Goal: Task Accomplishment & Management: Use online tool/utility

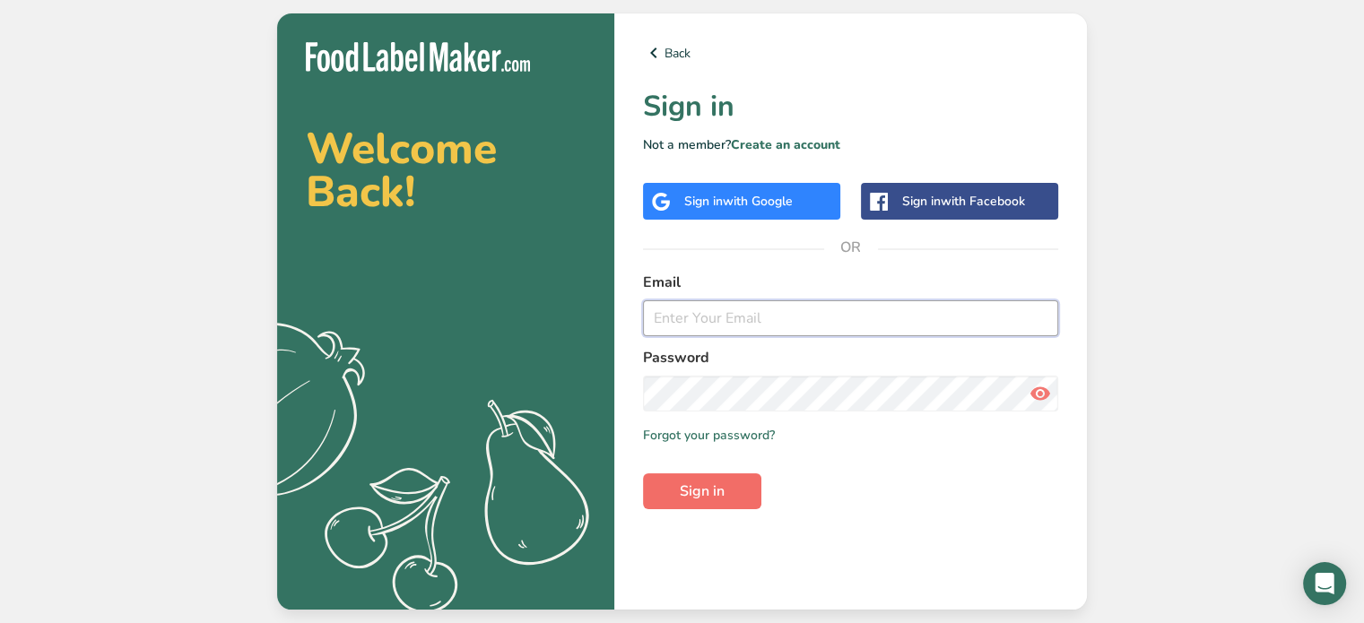
type input "[EMAIL_ADDRESS][DOMAIN_NAME]"
click at [700, 492] on span "Sign in" at bounding box center [702, 492] width 45 height 22
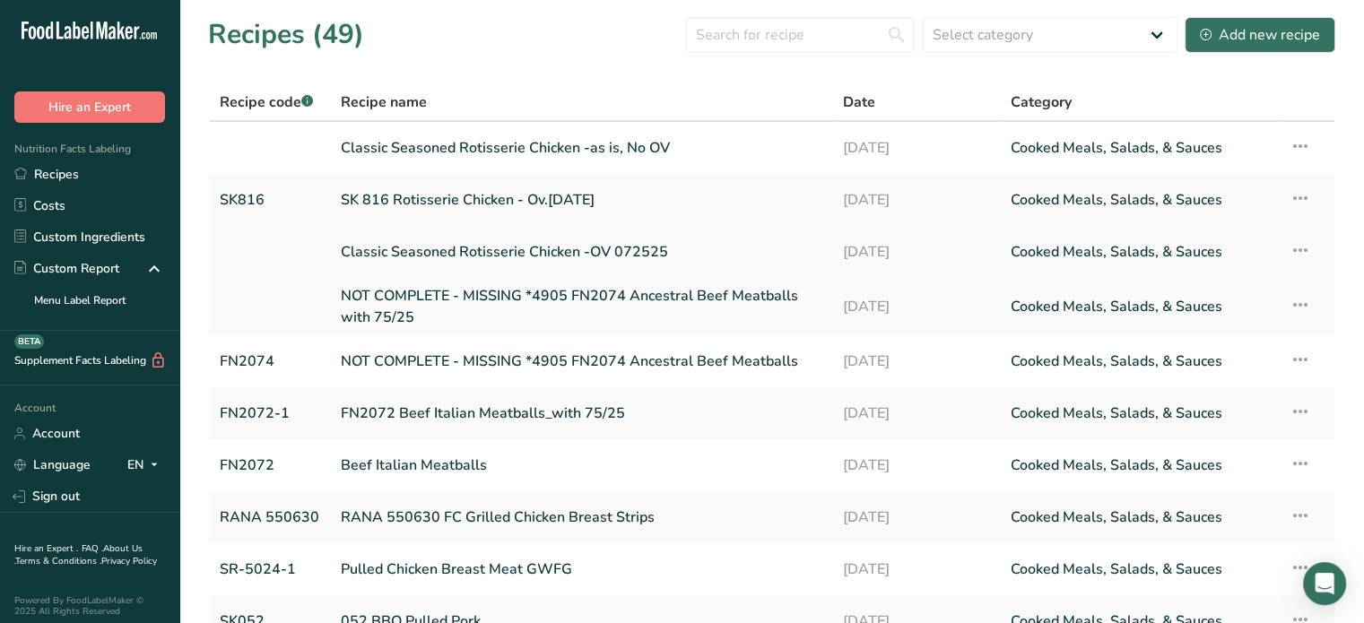
click at [536, 259] on link "Classic Seasoned Rotisserie Chicken -OV 072525" at bounding box center [581, 252] width 481 height 38
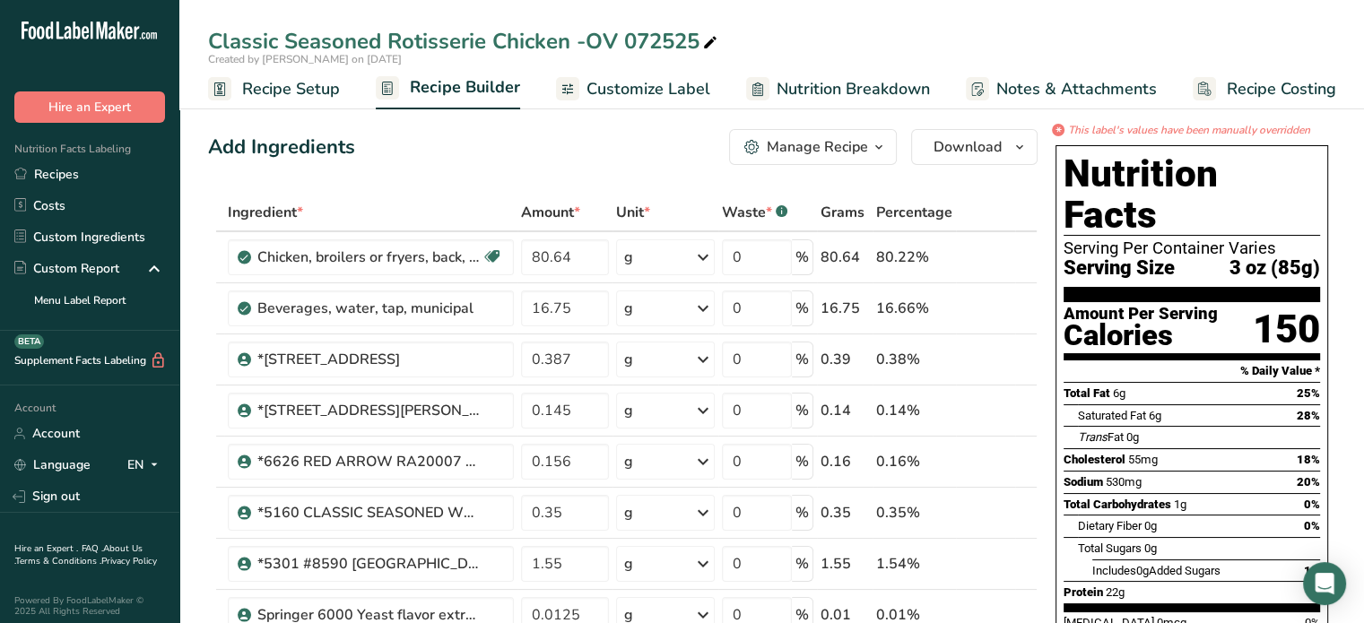
click at [860, 95] on span "Nutrition Breakdown" at bounding box center [853, 89] width 153 height 24
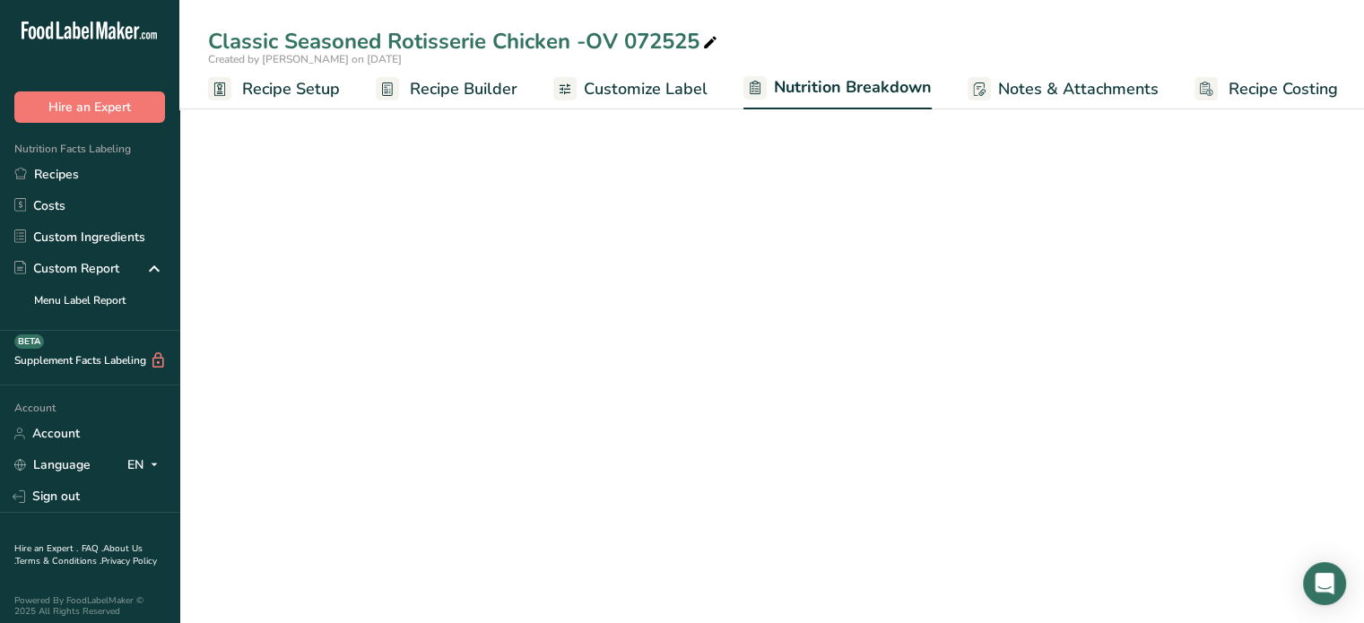
scroll to position [0, 2]
select select "Calories"
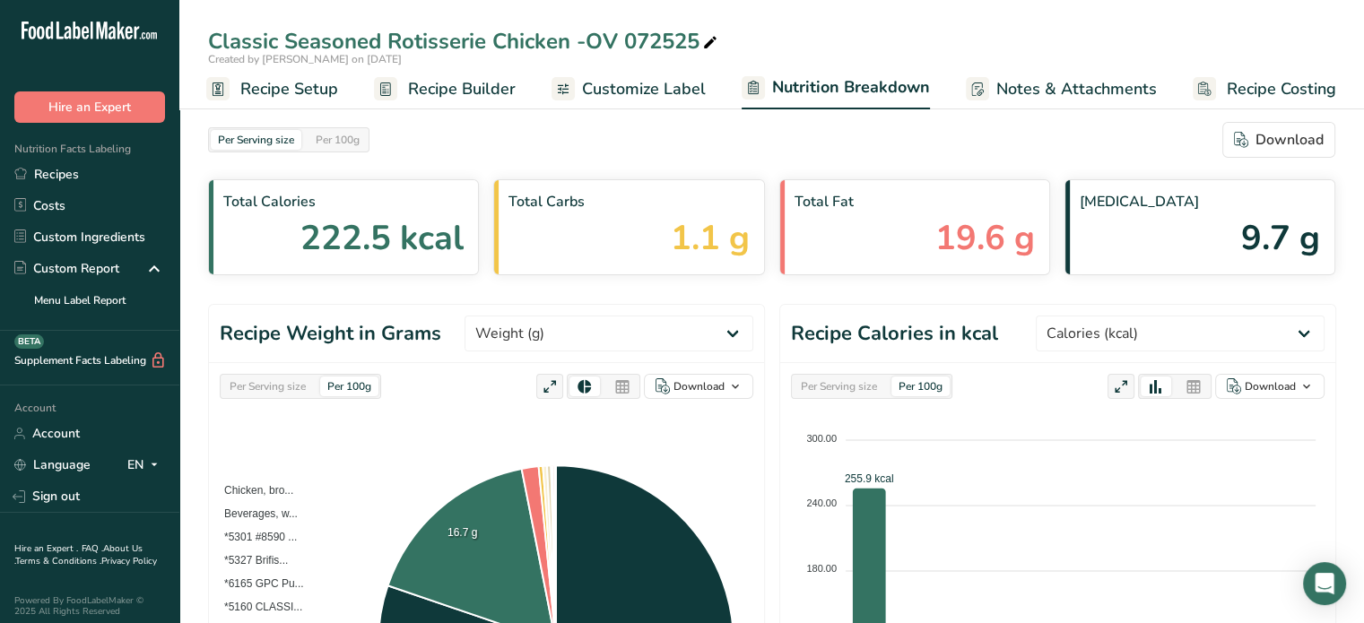
click at [1026, 106] on link "Notes & Attachments" at bounding box center [1061, 89] width 191 height 40
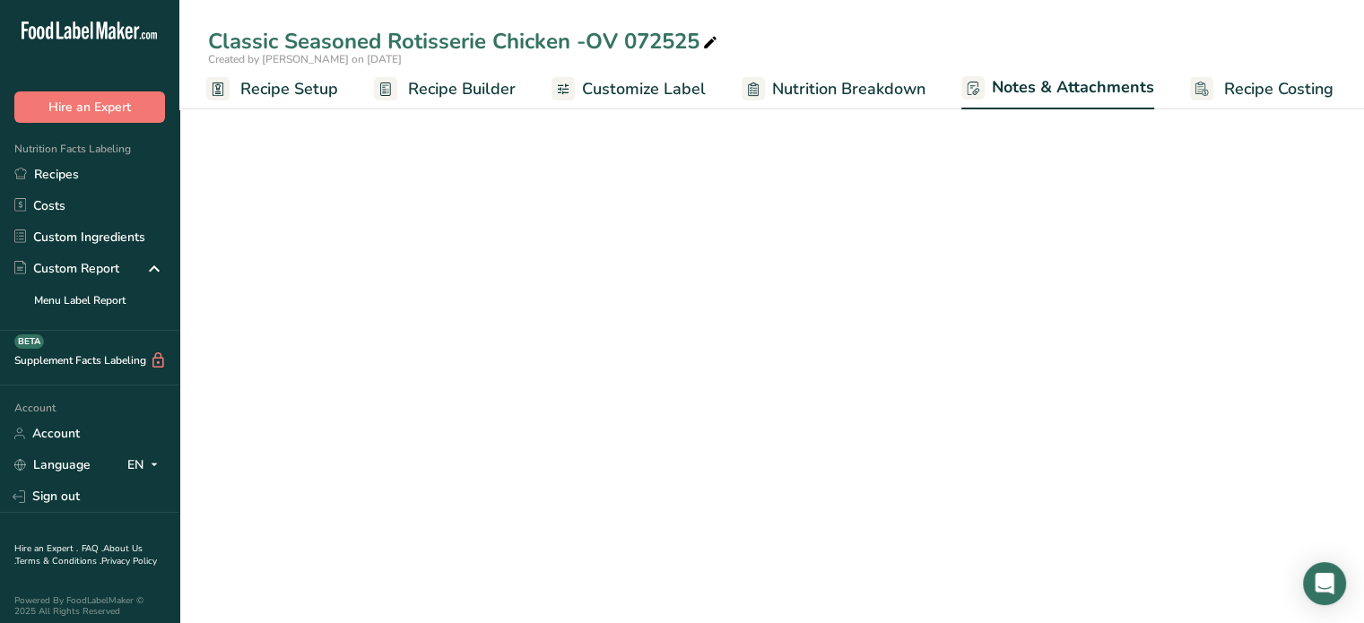
scroll to position [0, 1]
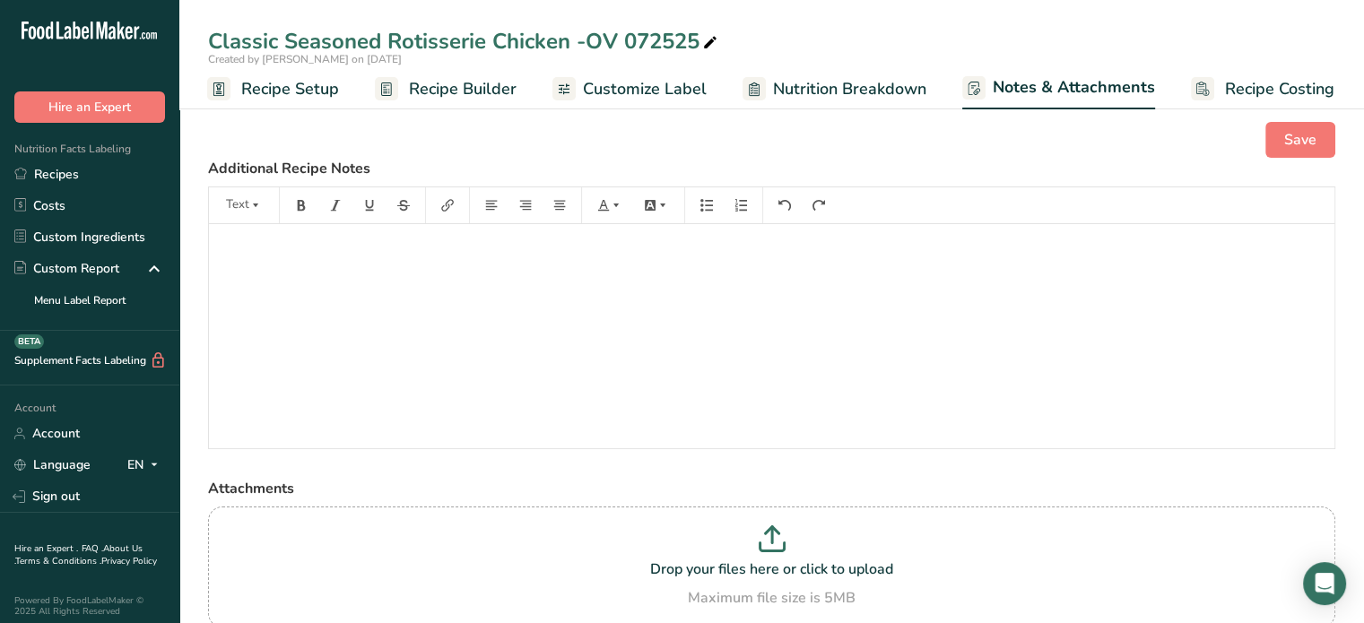
click at [561, 322] on div "﻿" at bounding box center [772, 336] width 1126 height 224
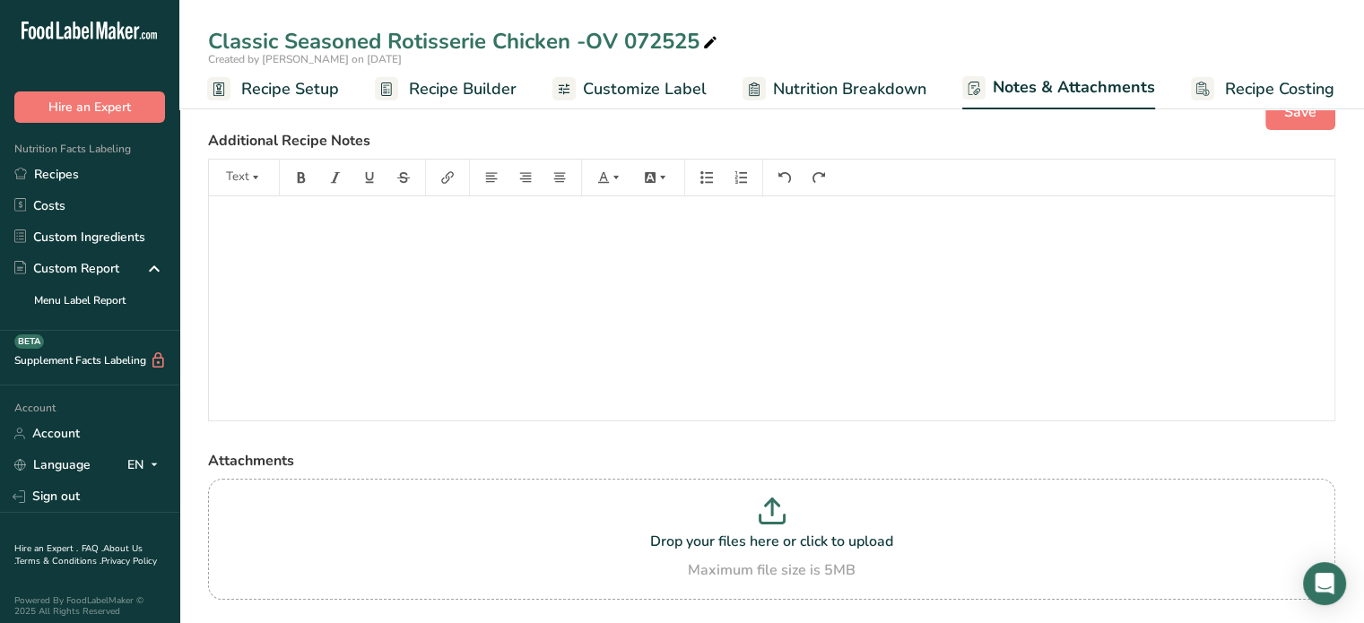
scroll to position [0, 0]
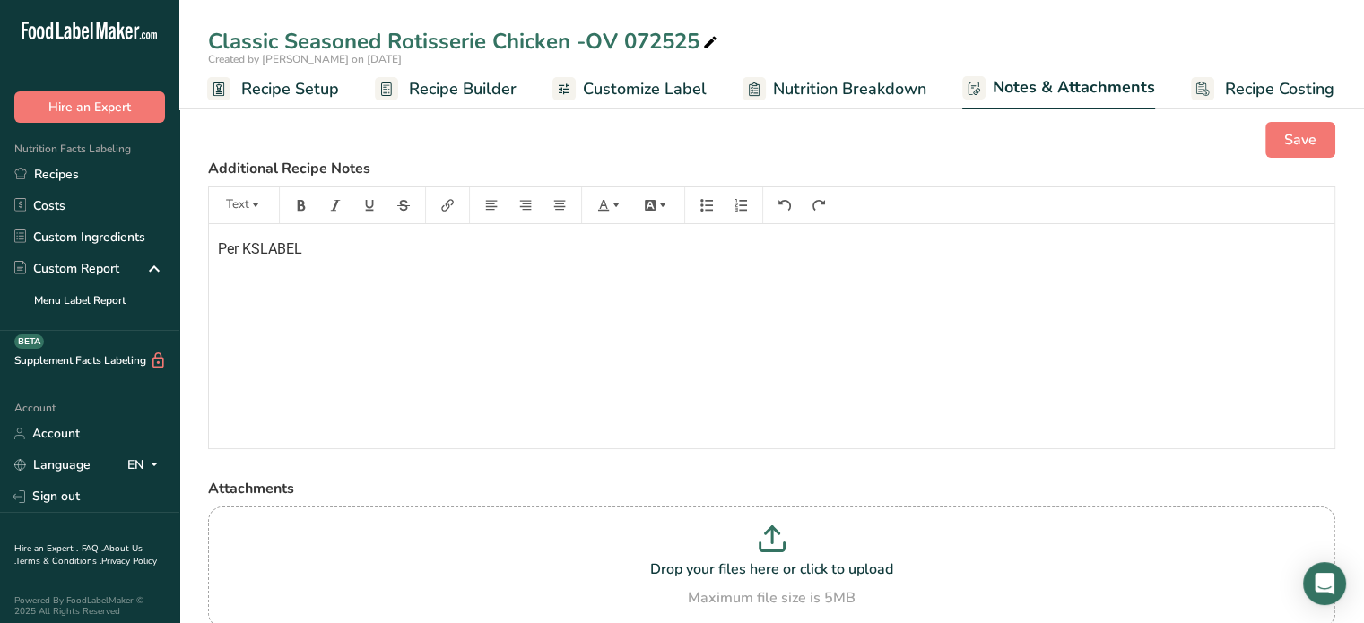
click at [621, 292] on div "Per KSLABEL" at bounding box center [772, 336] width 1126 height 224
click at [506, 258] on p "Per KSLABEL: "" at bounding box center [772, 250] width 1108 height 22
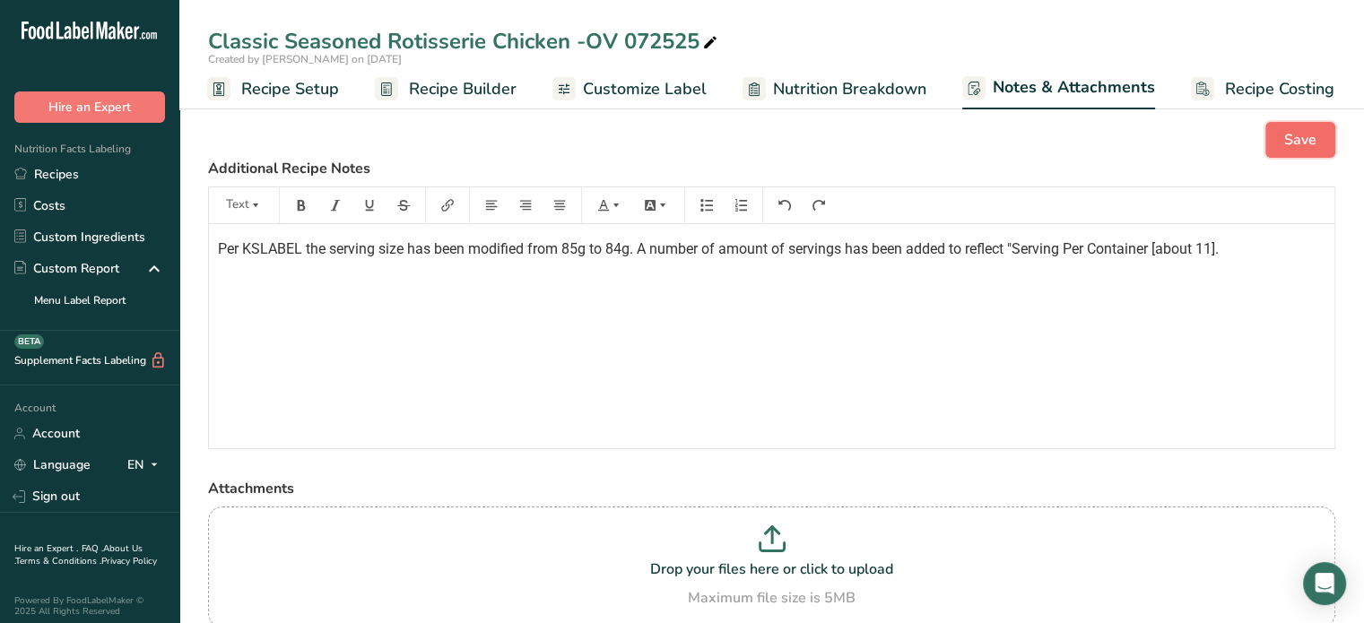
click at [1287, 143] on span "Save" at bounding box center [1300, 140] width 32 height 22
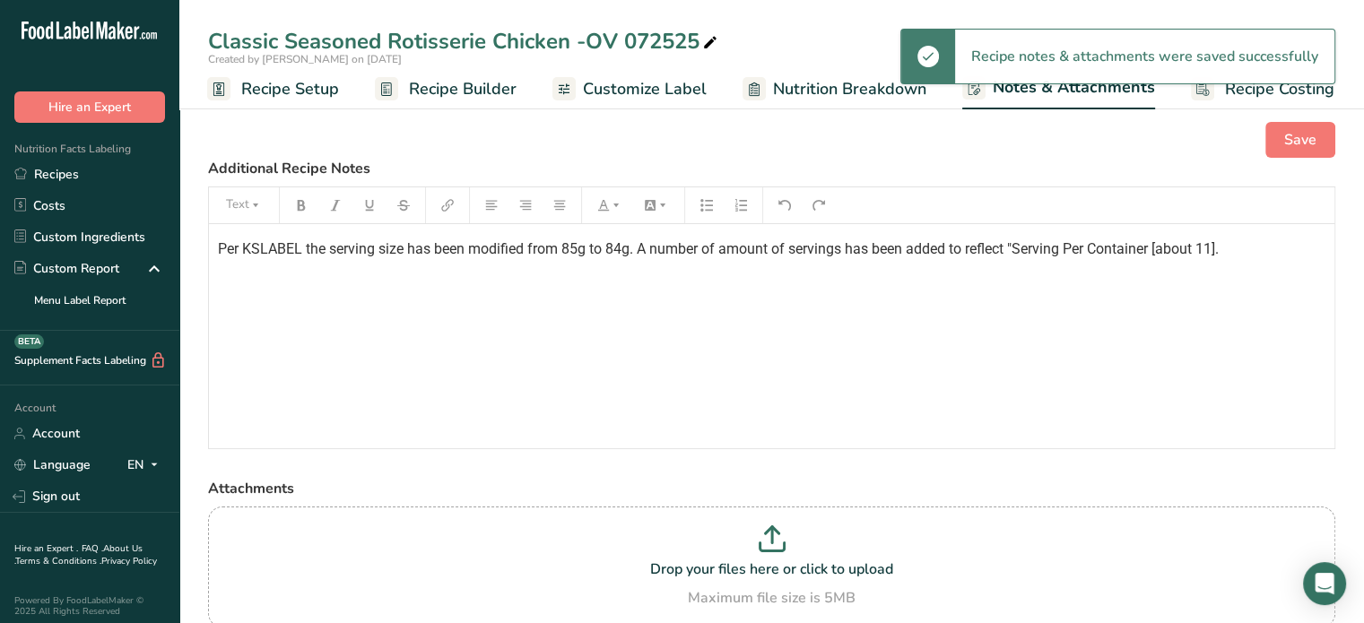
click at [867, 105] on link "Nutrition Breakdown" at bounding box center [835, 89] width 184 height 40
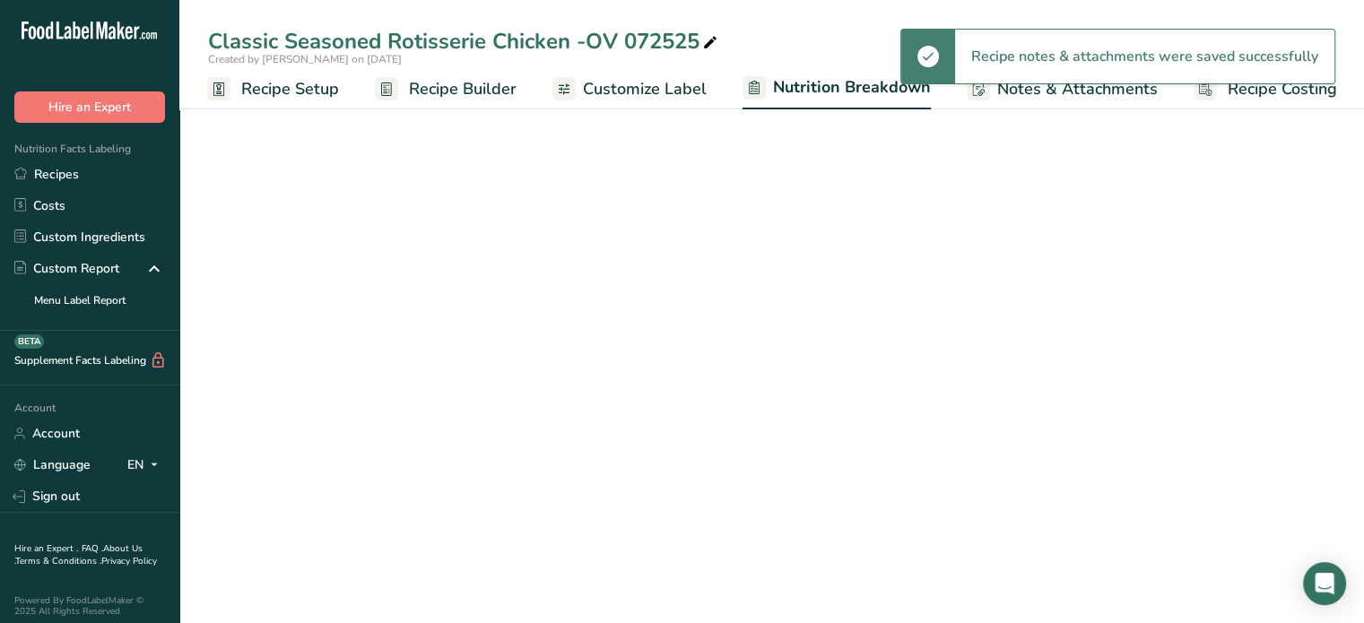
scroll to position [0, 2]
select select "Calories"
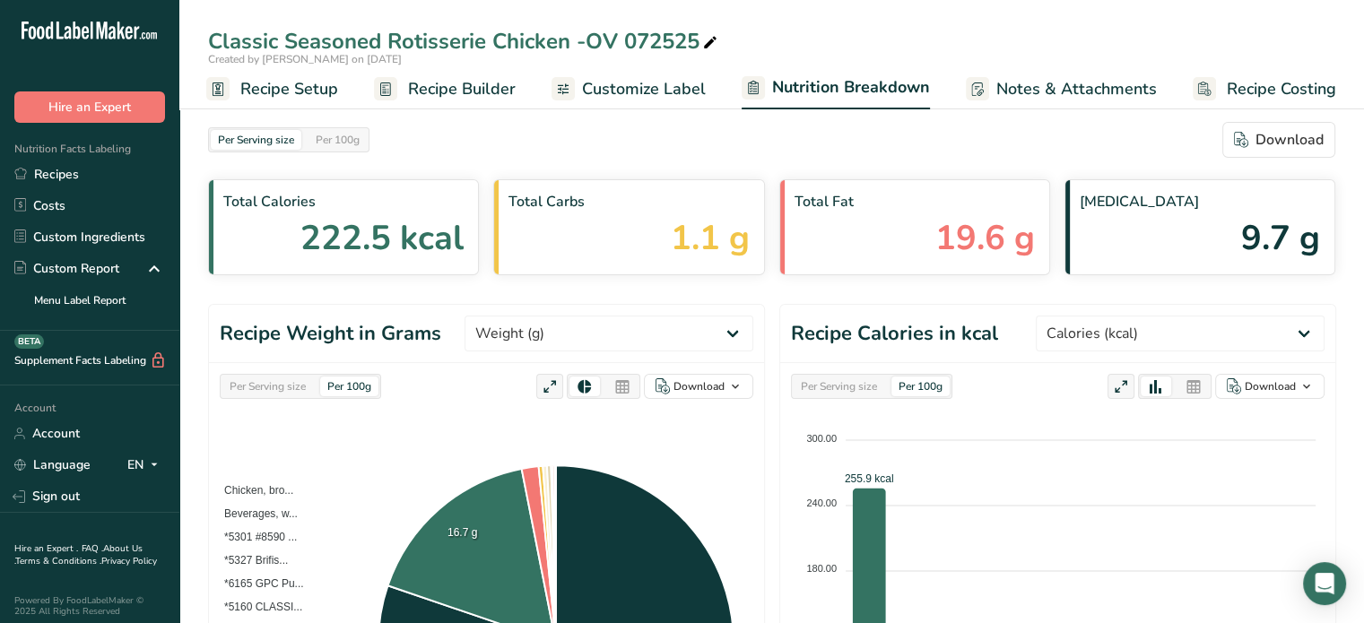
click at [648, 92] on span "Customize Label" at bounding box center [644, 89] width 124 height 24
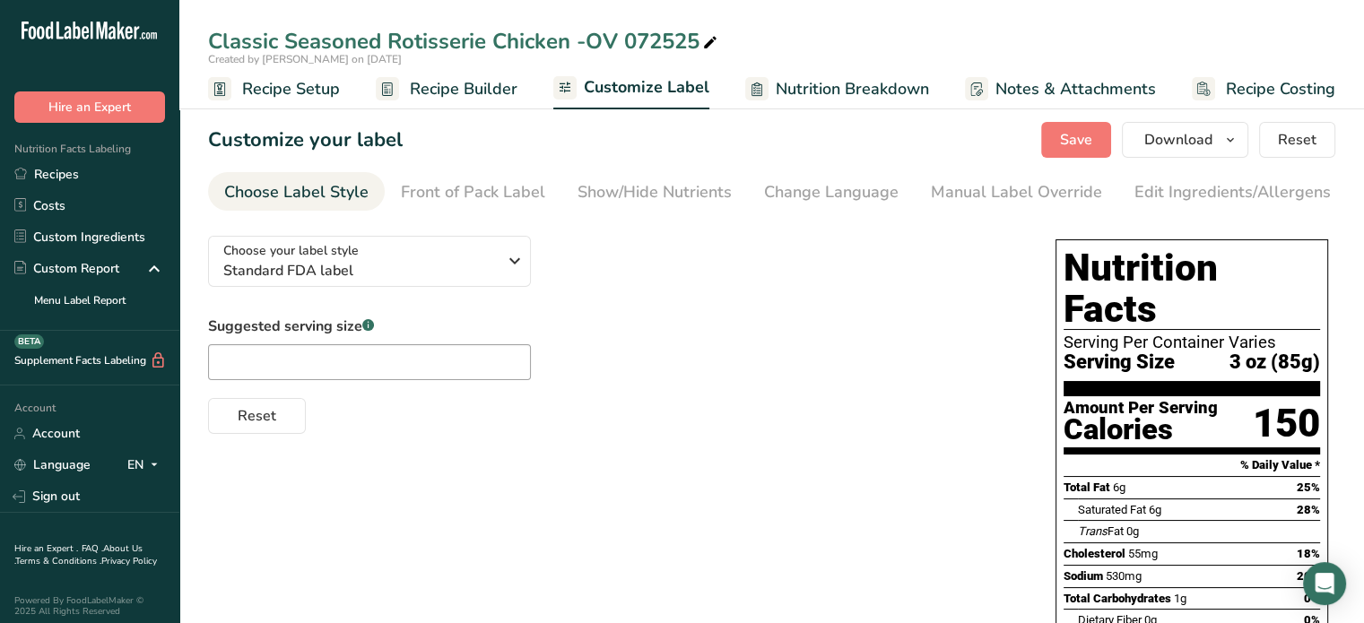
click at [312, 98] on span "Recipe Setup" at bounding box center [291, 89] width 98 height 24
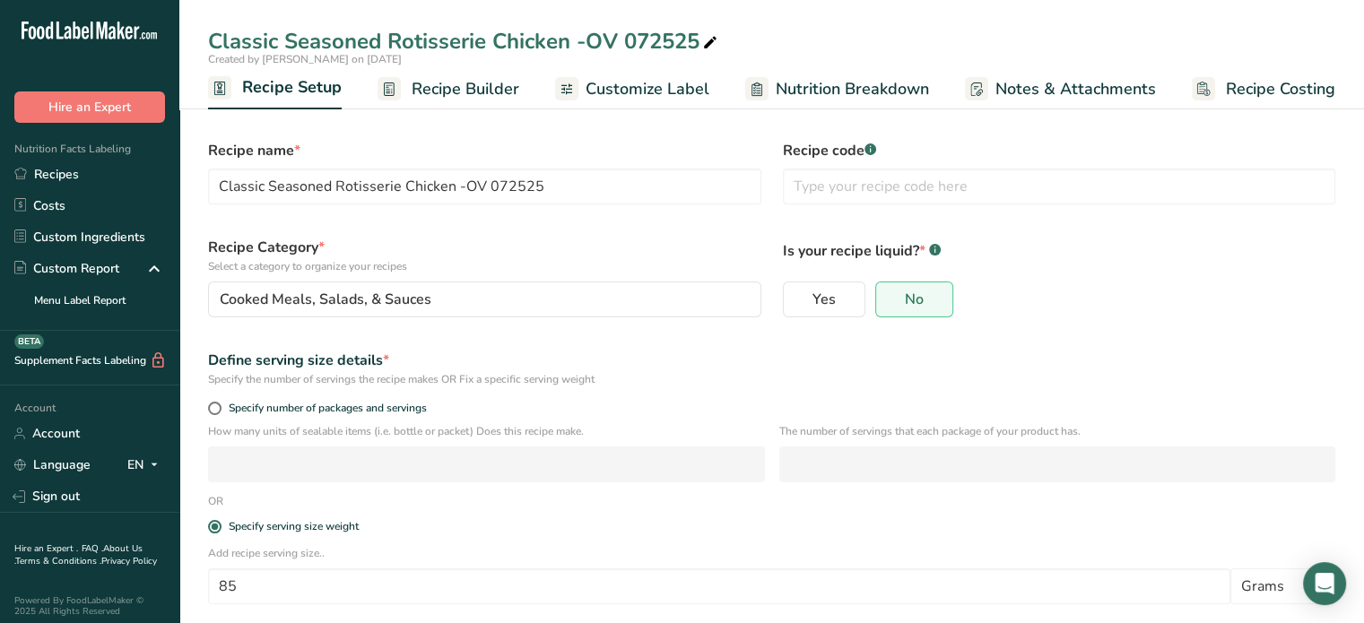
click at [455, 92] on span "Recipe Builder" at bounding box center [466, 89] width 108 height 24
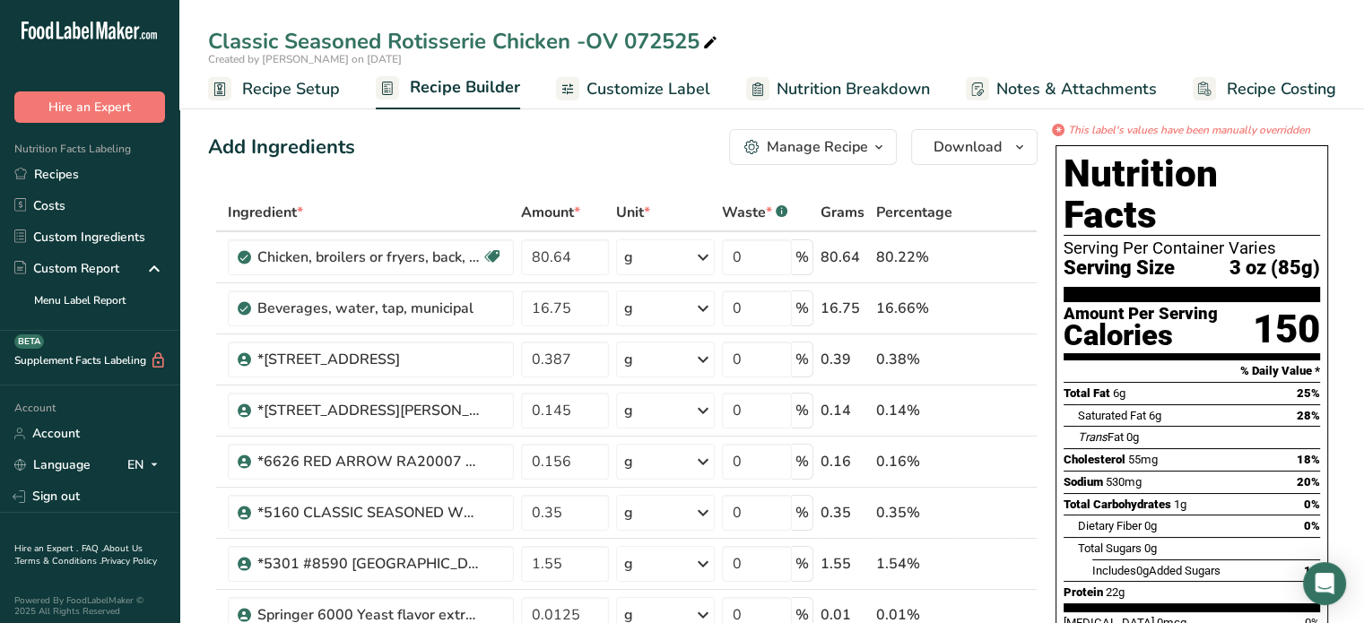
click at [348, 92] on ul "Recipe Setup Recipe Builder Customize Label Nutrition Breakdown Notes & Attachm…" at bounding box center [775, 88] width 1193 height 42
click at [294, 101] on link "Recipe Setup" at bounding box center [274, 89] width 132 height 40
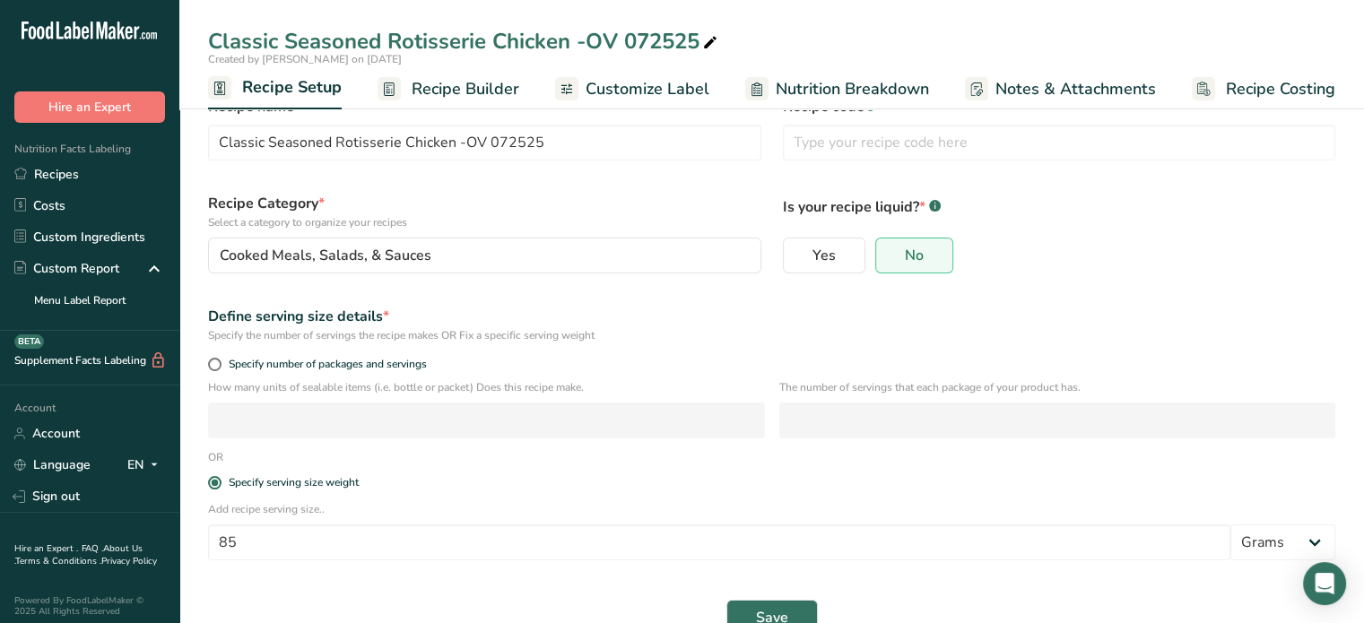
scroll to position [85, 0]
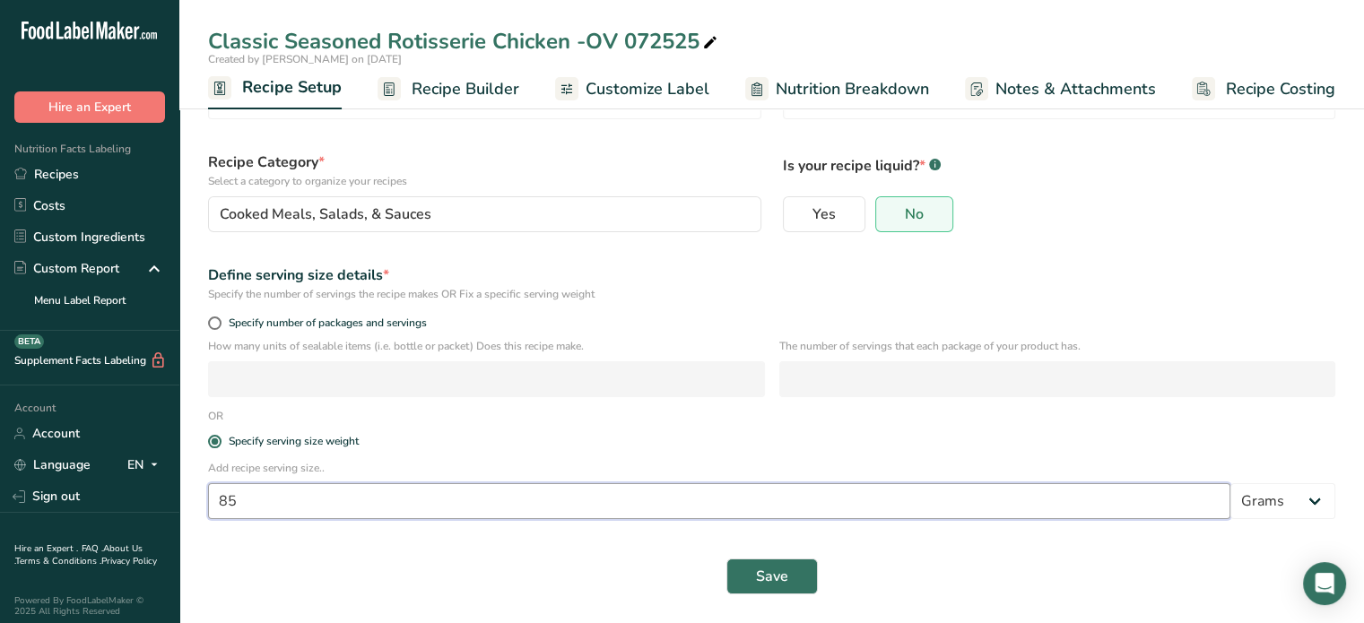
click at [246, 515] on input "85" at bounding box center [719, 501] width 1022 height 36
type input "84"
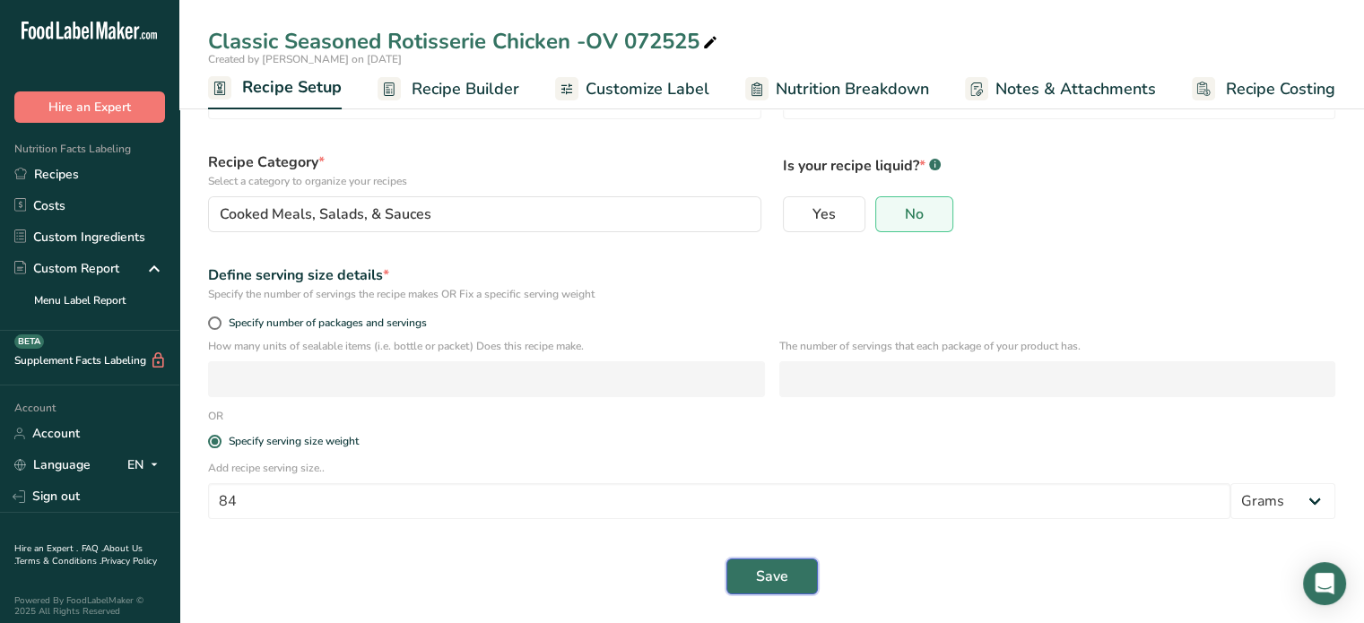
click at [768, 585] on span "Save" at bounding box center [772, 577] width 32 height 22
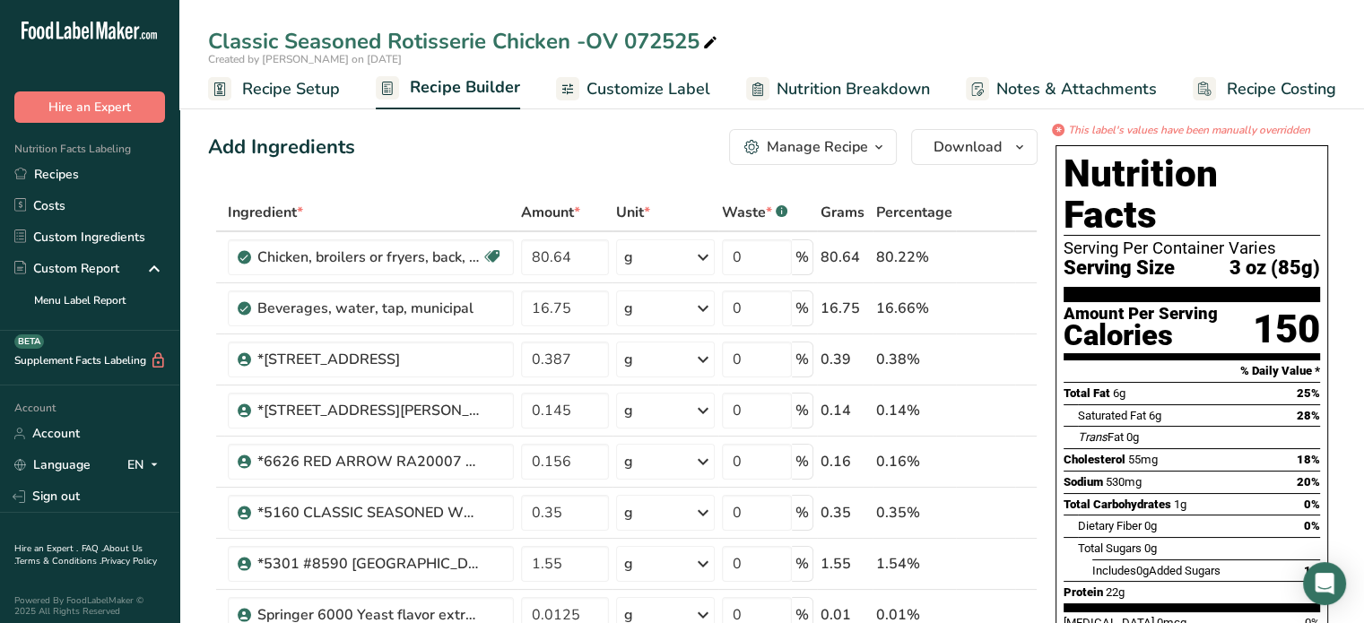
click at [276, 100] on link "Recipe Setup" at bounding box center [274, 89] width 132 height 40
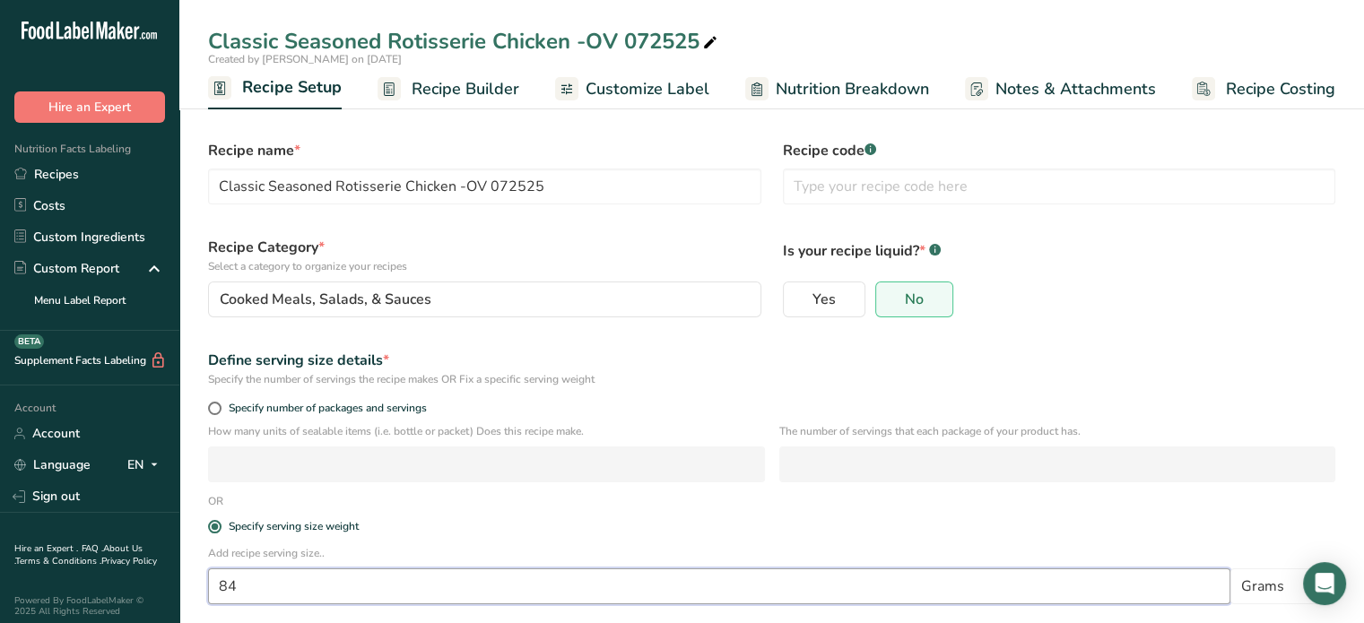
click at [274, 577] on input "84" at bounding box center [719, 587] width 1022 height 36
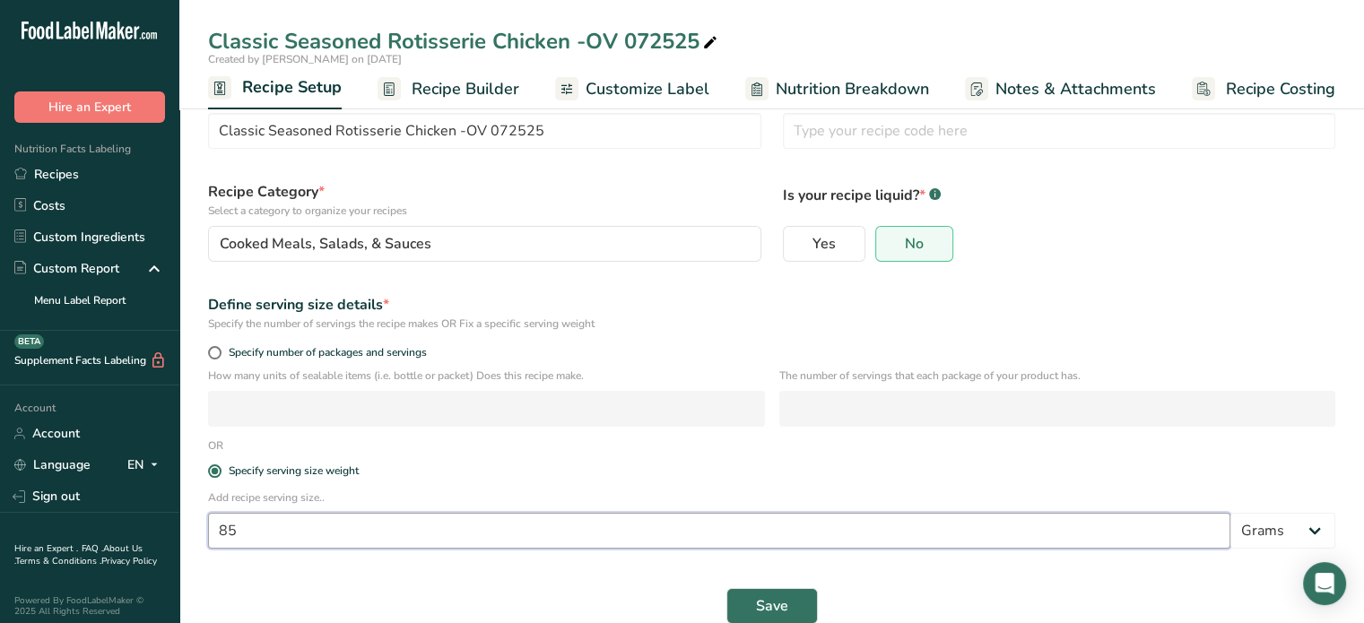
scroll to position [85, 0]
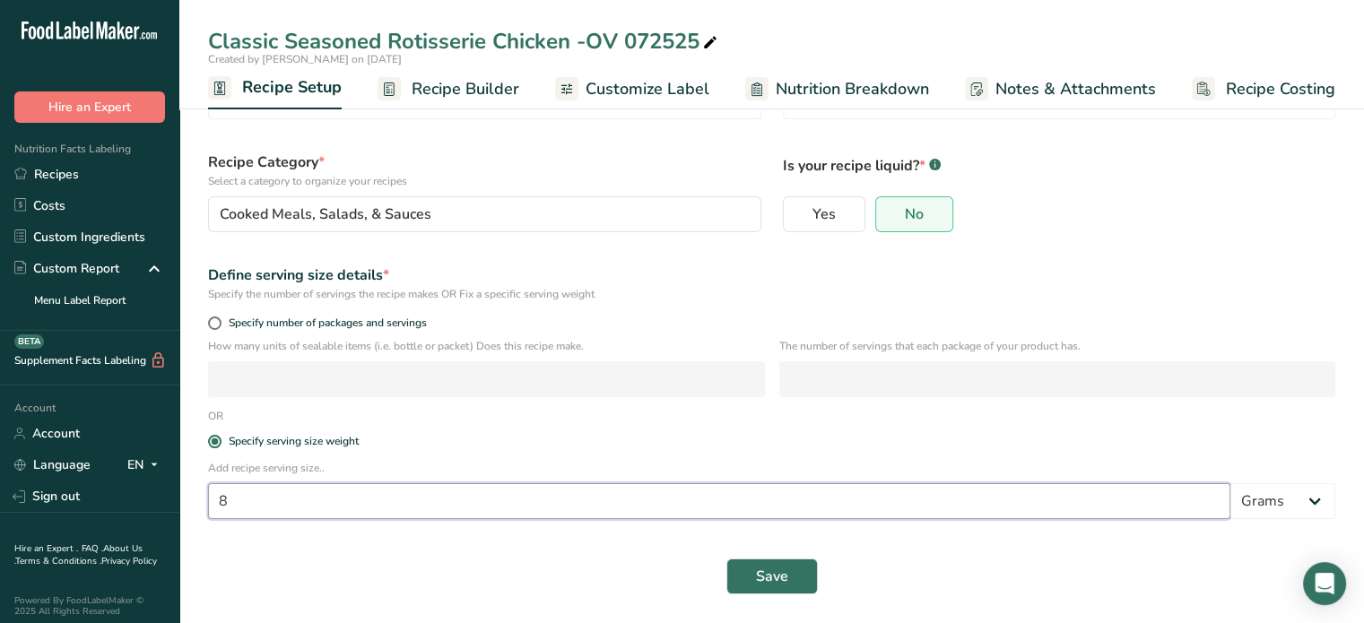
type input "84"
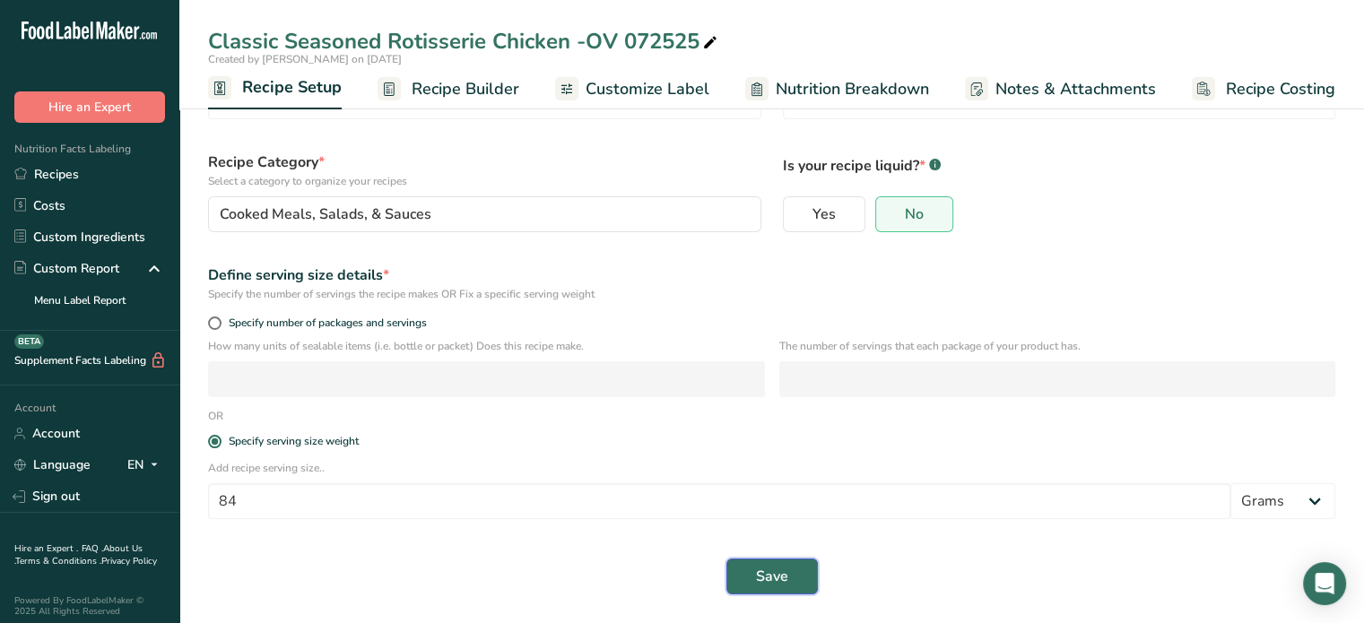
click at [762, 582] on span "Save" at bounding box center [772, 577] width 32 height 22
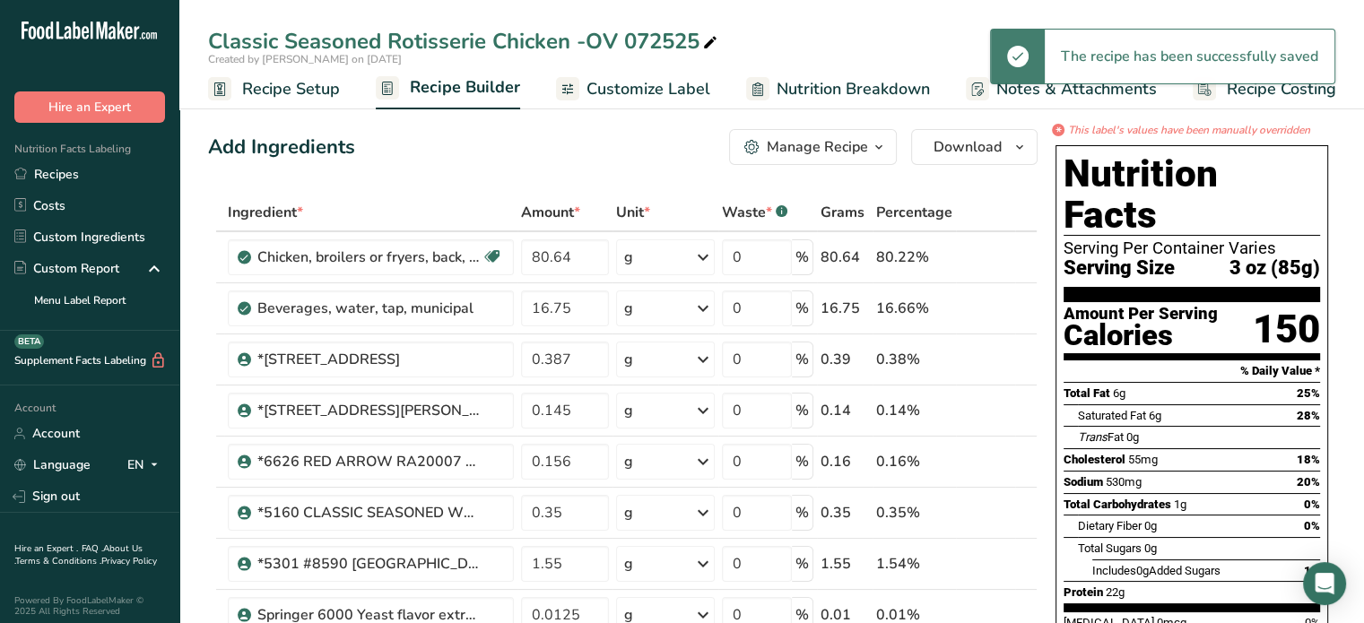
click at [620, 89] on span "Customize Label" at bounding box center [649, 89] width 124 height 24
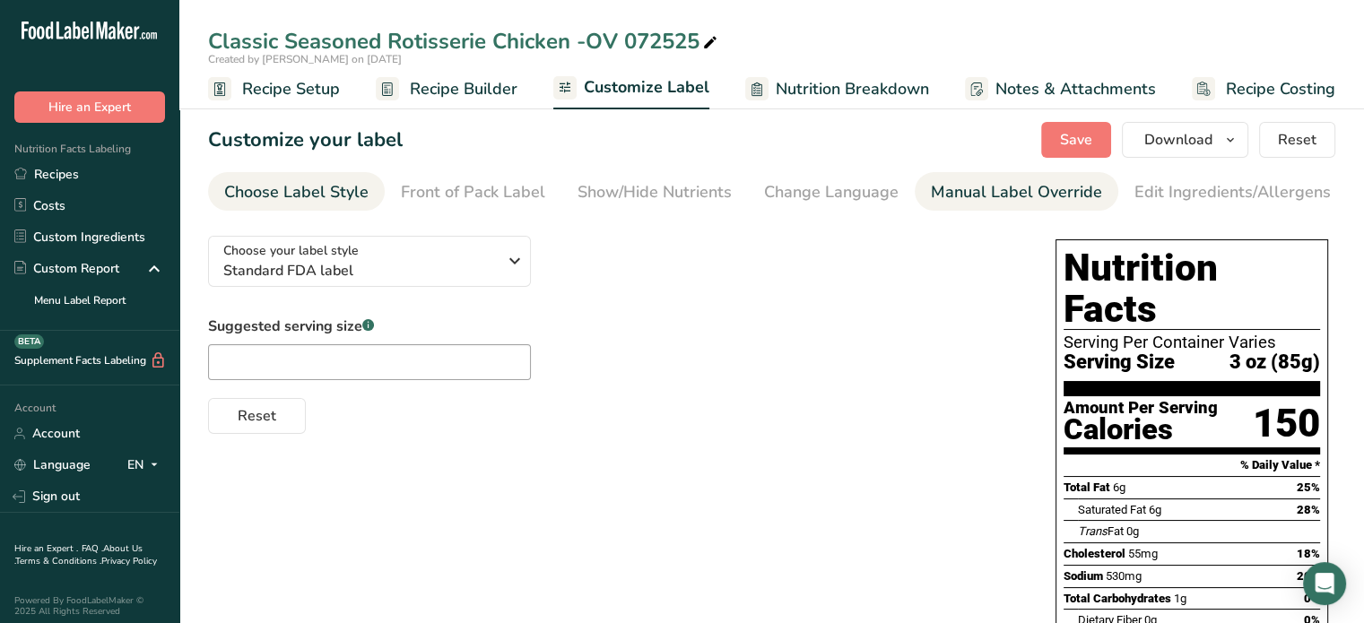
click at [954, 189] on div "Manual Label Override" at bounding box center [1016, 192] width 171 height 24
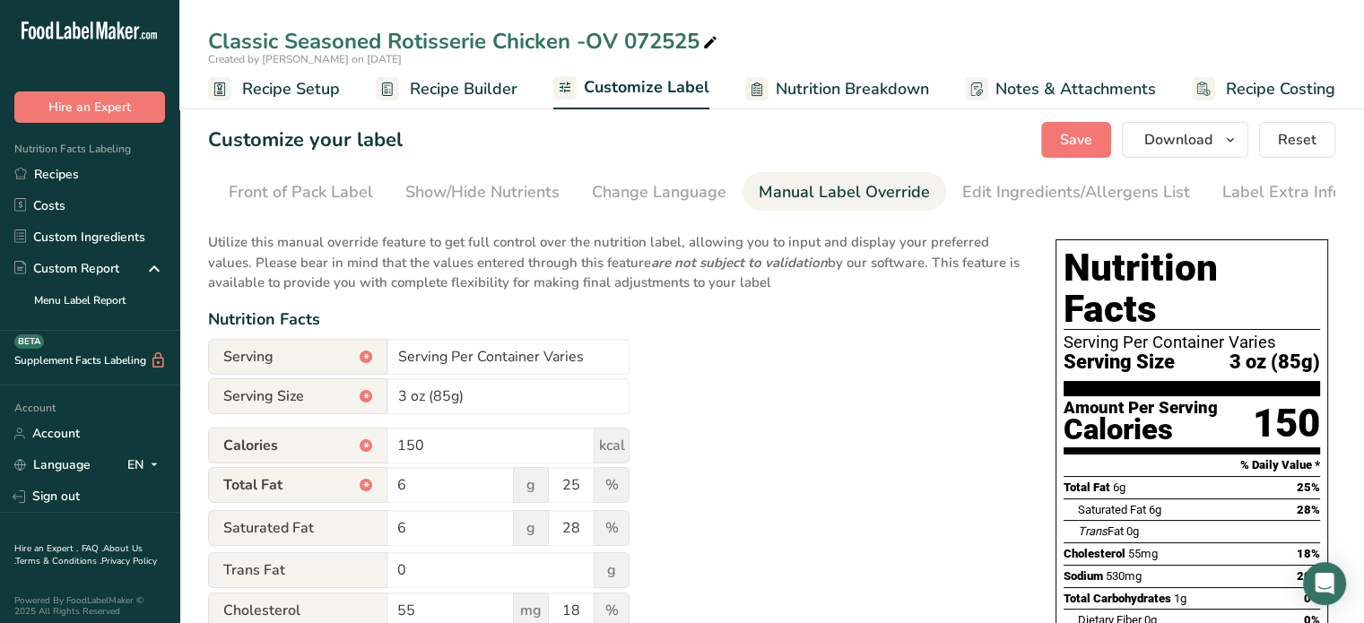
scroll to position [0, 176]
drag, startPoint x: 581, startPoint y: 358, endPoint x: 544, endPoint y: 358, distance: 36.8
click at [544, 358] on input "Serving Per Container Varies" at bounding box center [508, 357] width 242 height 36
type input "Serving Per Container About 11"
click at [449, 404] on input "3 oz (85g)" at bounding box center [508, 396] width 242 height 36
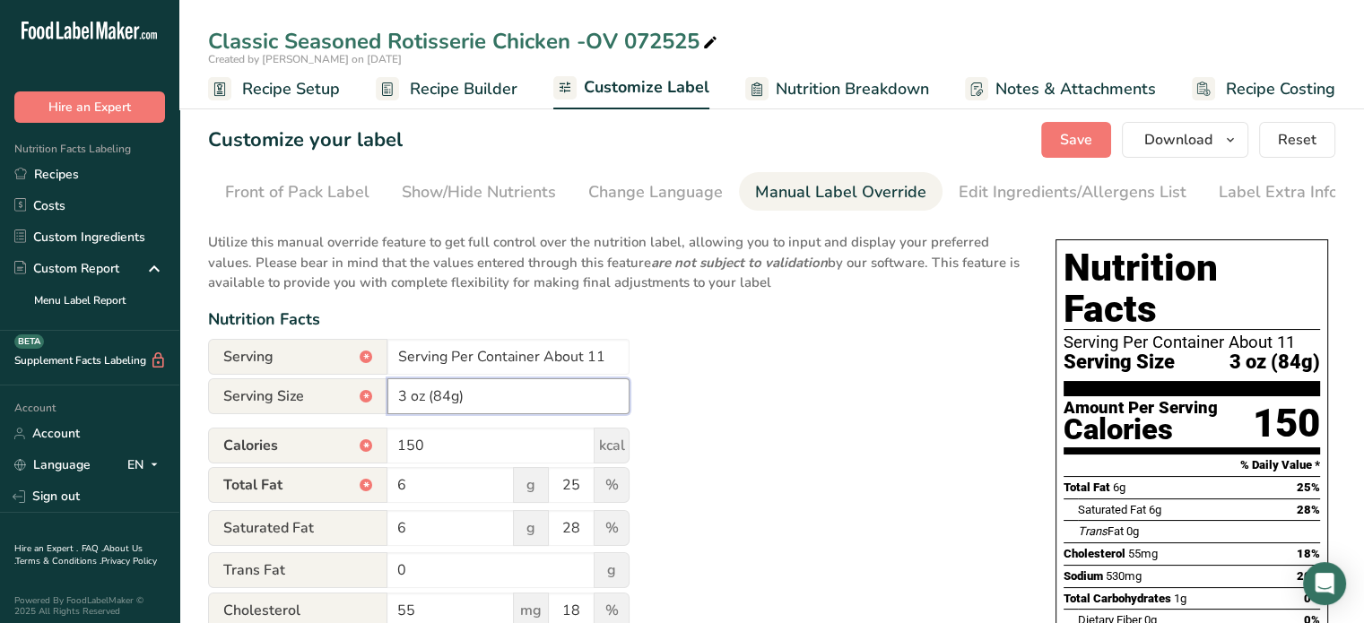
type input "3 oz (84g)"
click at [1068, 147] on span "Save" at bounding box center [1076, 140] width 32 height 22
click at [1077, 137] on span "Save" at bounding box center [1076, 140] width 32 height 22
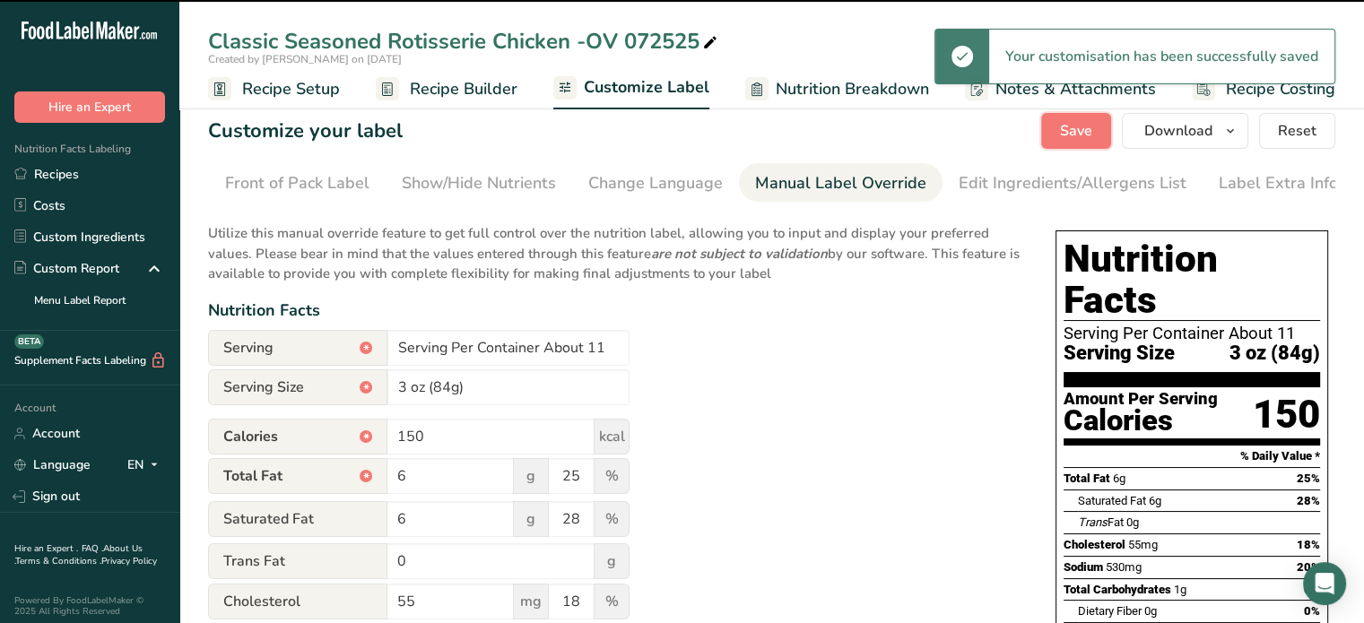
scroll to position [0, 0]
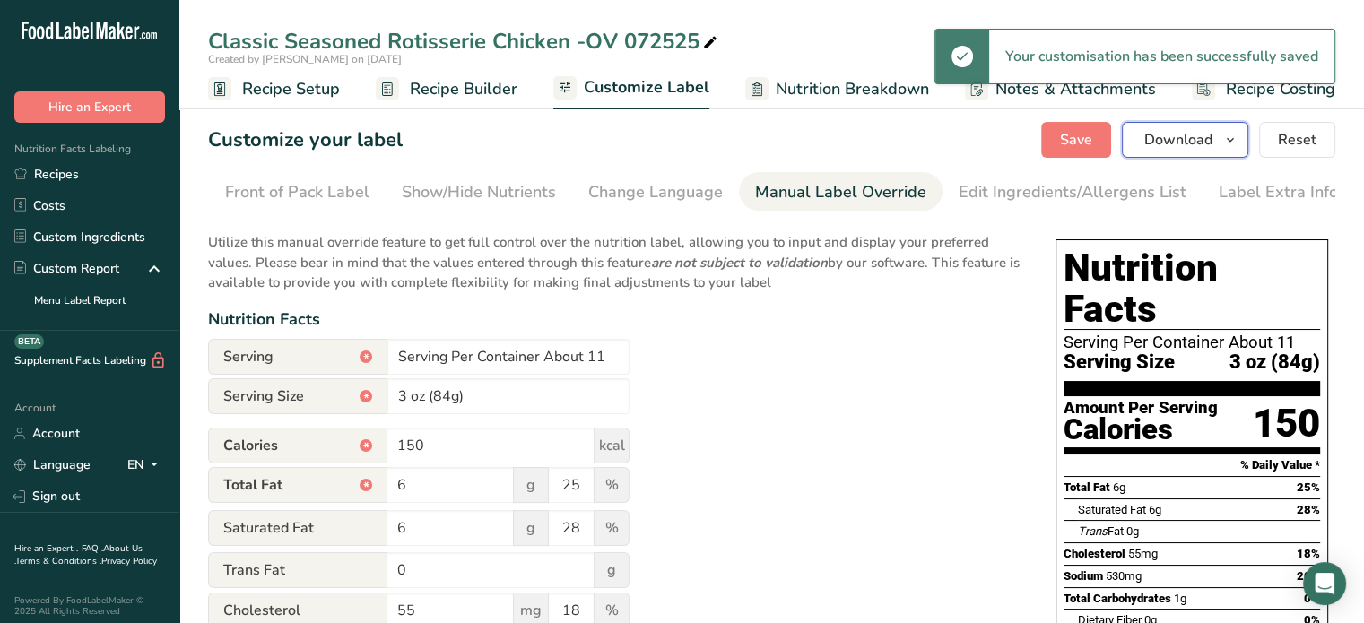
click at [1224, 147] on icon "button" at bounding box center [1230, 140] width 14 height 22
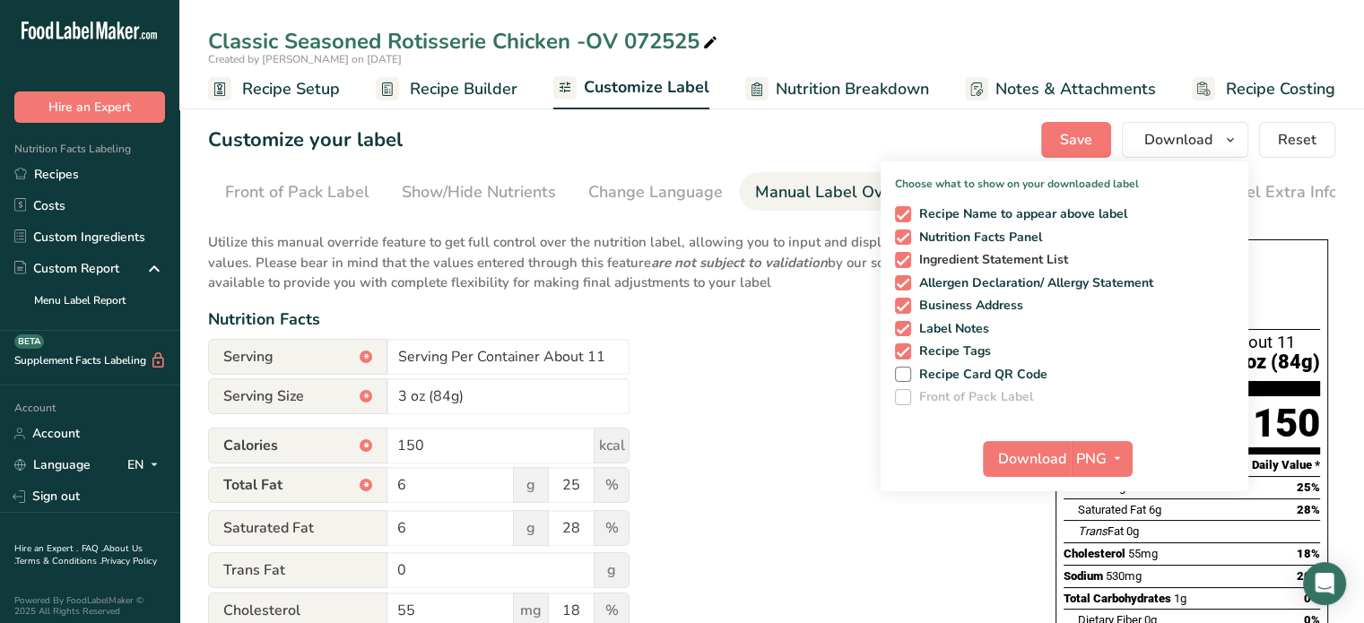
click at [901, 265] on span at bounding box center [903, 260] width 16 height 16
click at [901, 265] on input "Ingredient Statement List" at bounding box center [901, 260] width 12 height 12
checkbox input "false"
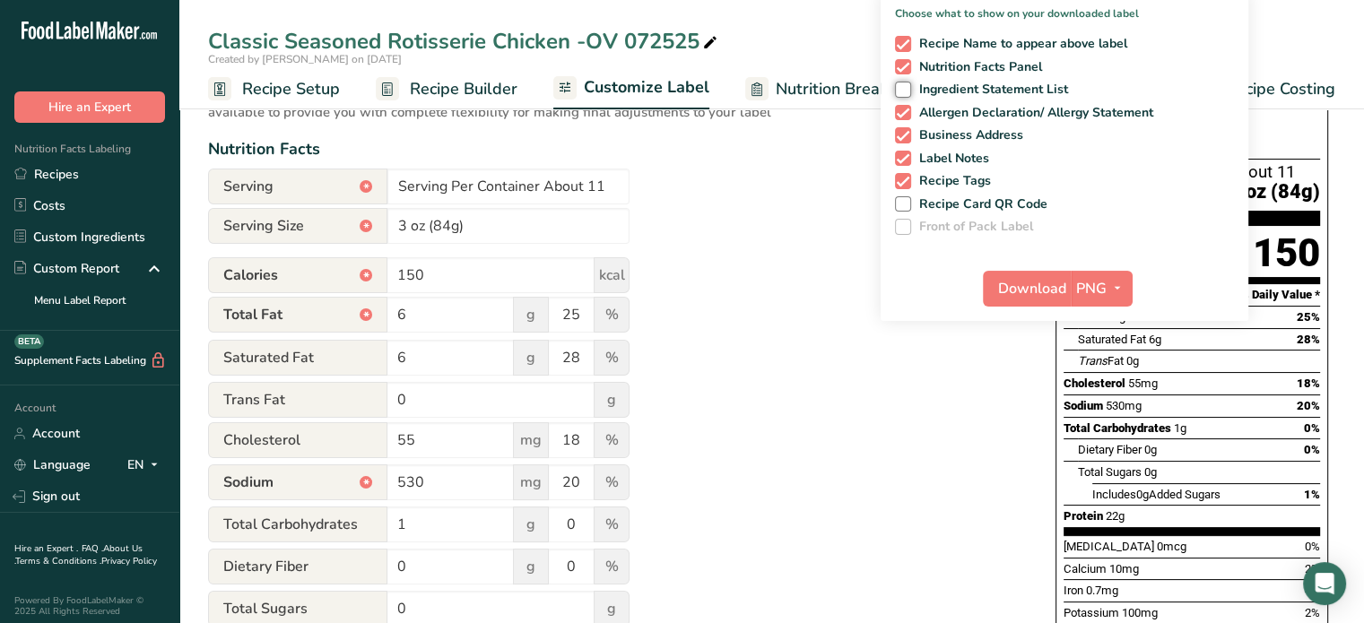
scroll to position [179, 0]
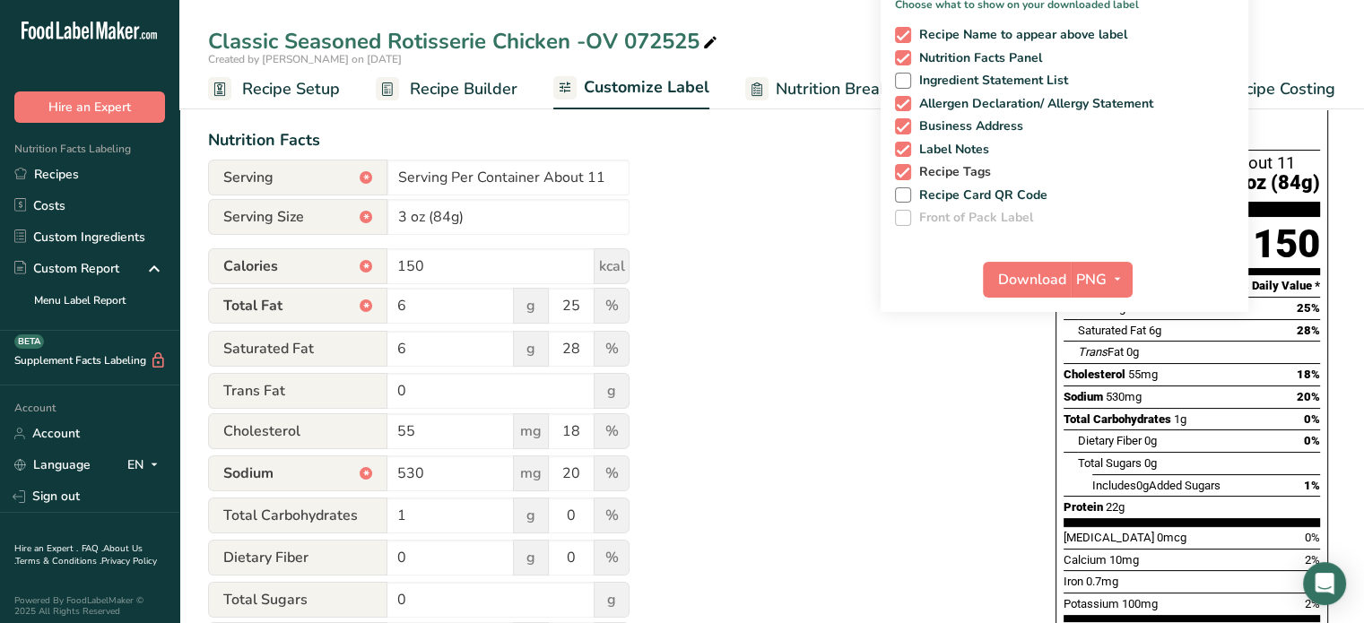
click at [907, 173] on span at bounding box center [903, 172] width 16 height 16
click at [907, 173] on input "Recipe Tags" at bounding box center [901, 172] width 12 height 12
checkbox input "false"
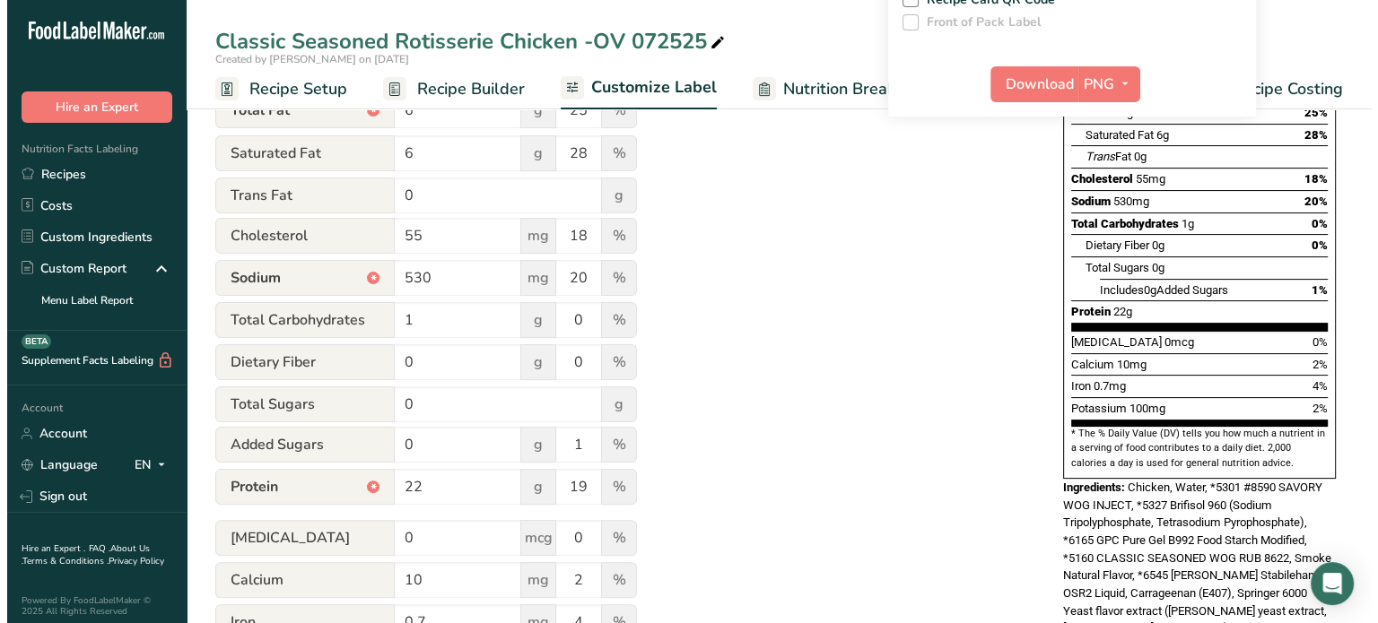
scroll to position [151, 0]
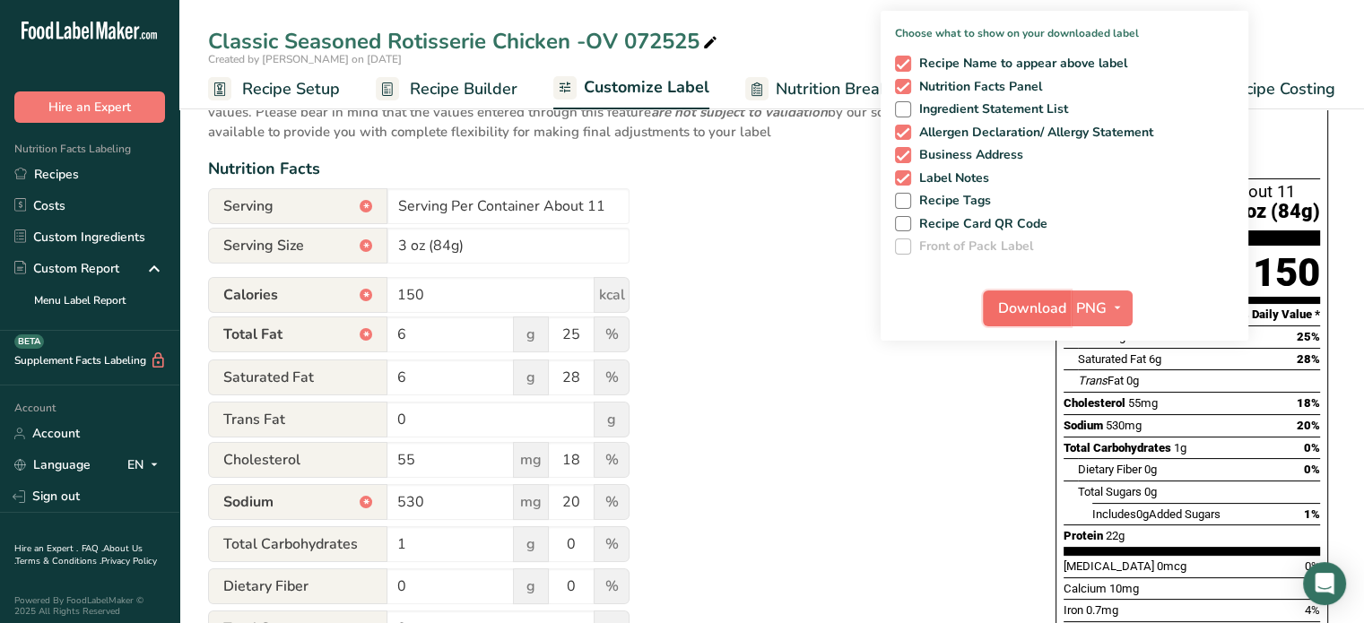
click at [1062, 309] on span "Download" at bounding box center [1032, 309] width 68 height 22
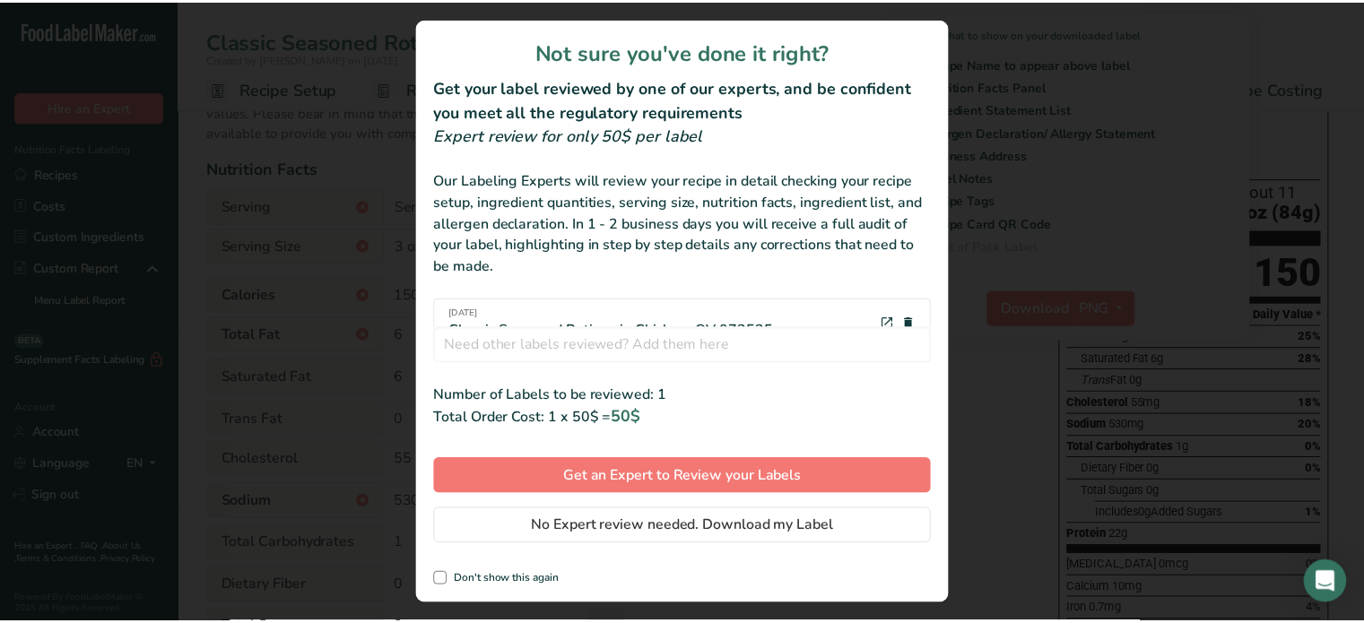
scroll to position [28, 0]
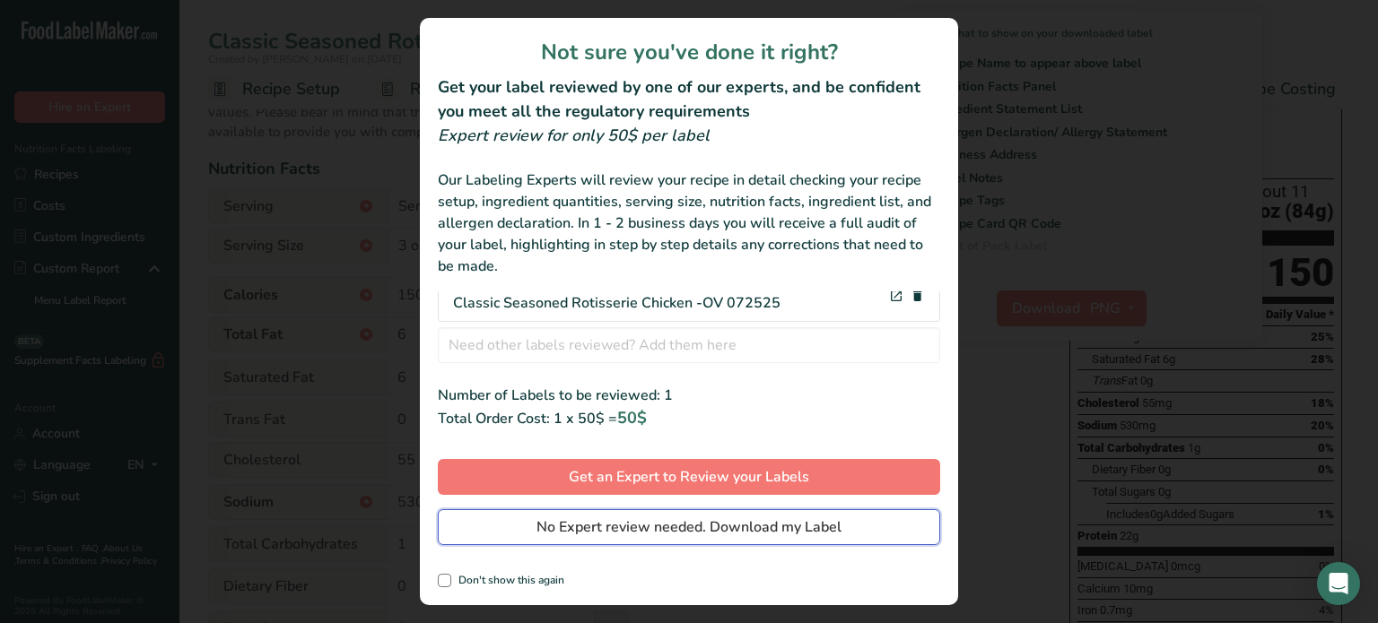
click at [637, 530] on span "No Expert review needed. Download my Label" at bounding box center [688, 528] width 305 height 22
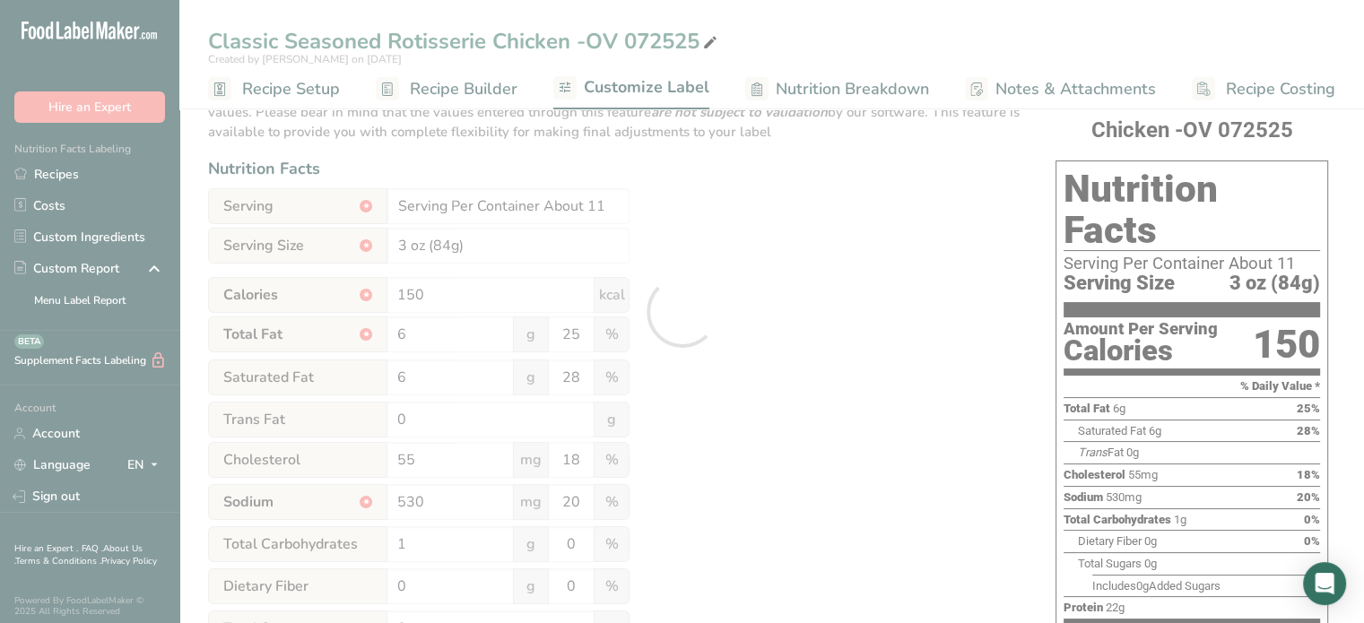
scroll to position [0, 0]
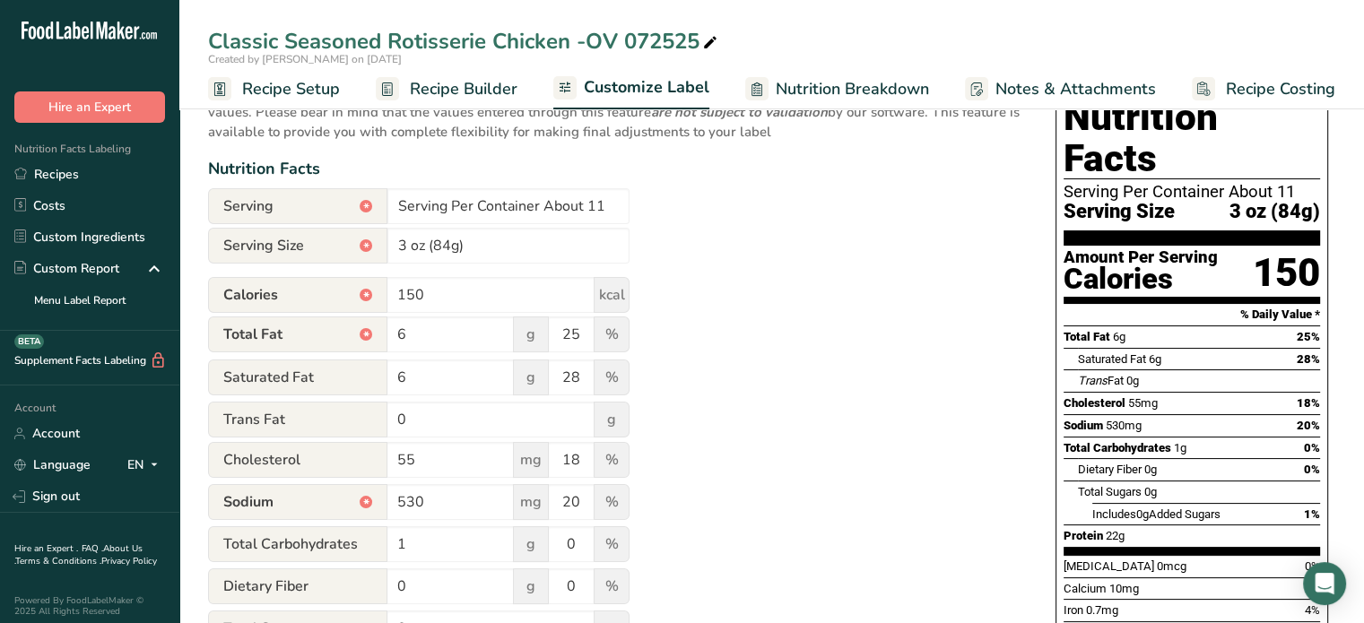
drag, startPoint x: 843, startPoint y: 306, endPoint x: 886, endPoint y: 275, distance: 52.8
click at [844, 306] on div "Utilize this manual override feature to get full control over the nutrition lab…" at bounding box center [614, 510] width 812 height 879
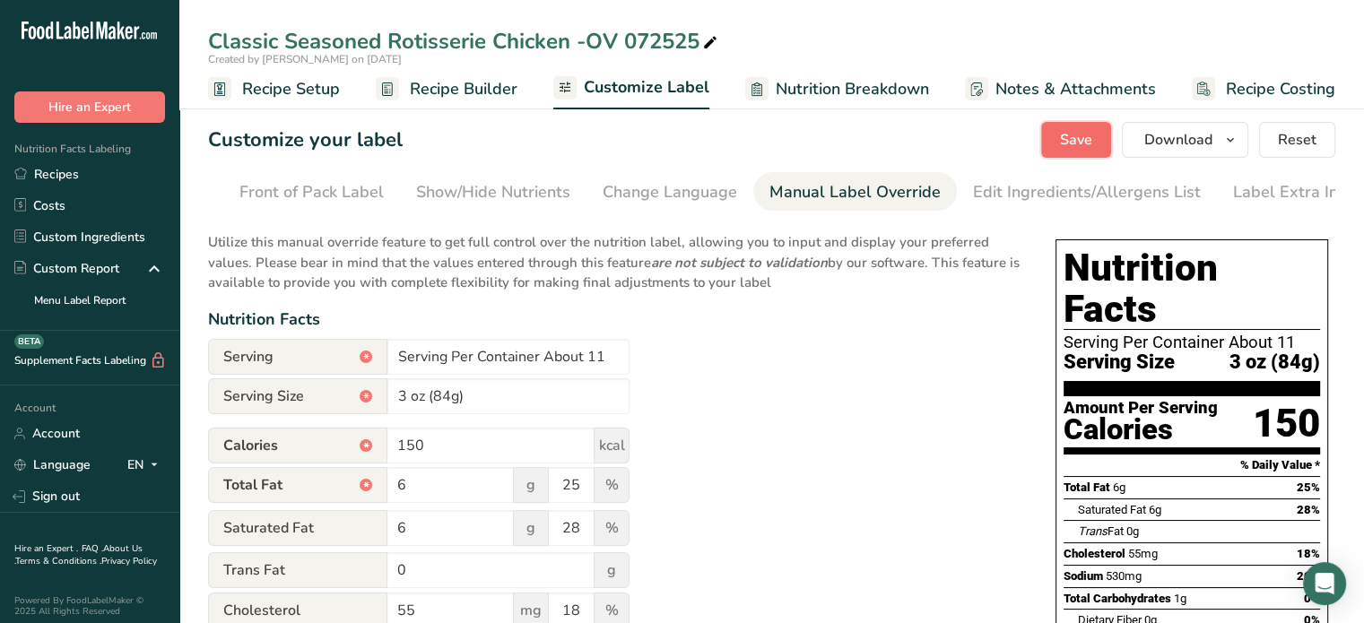
click at [1064, 149] on span "Save" at bounding box center [1076, 140] width 32 height 22
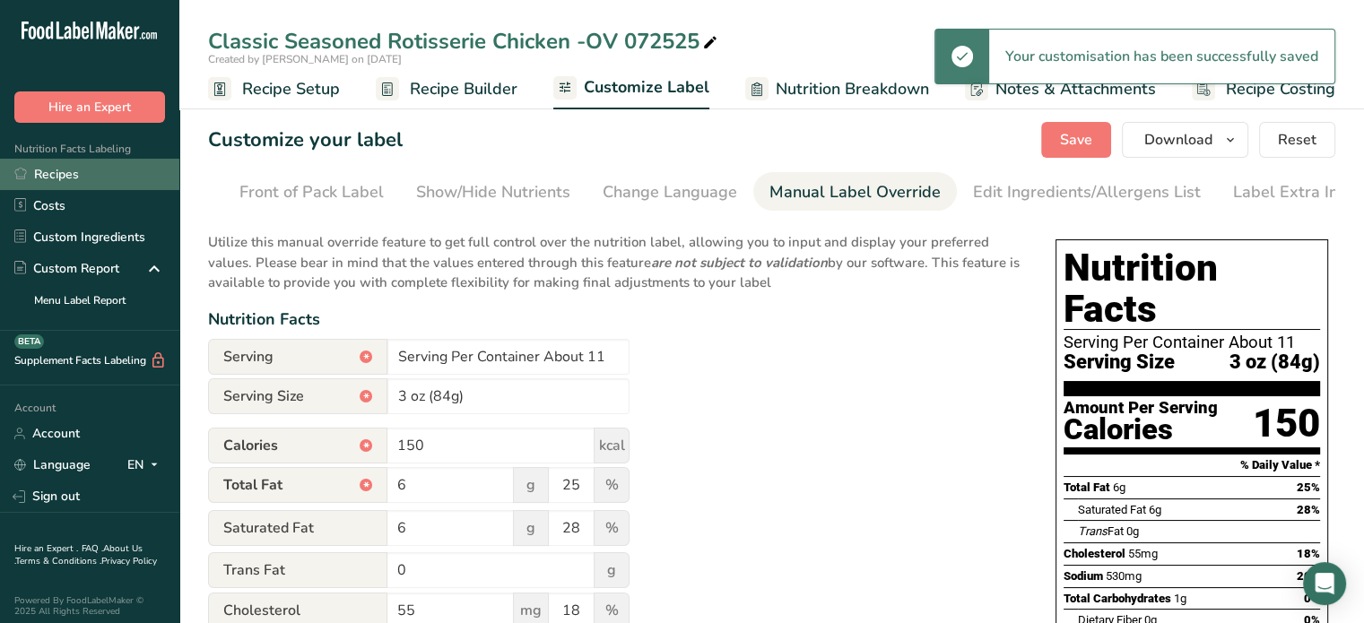
click at [60, 172] on link "Recipes" at bounding box center [89, 174] width 179 height 31
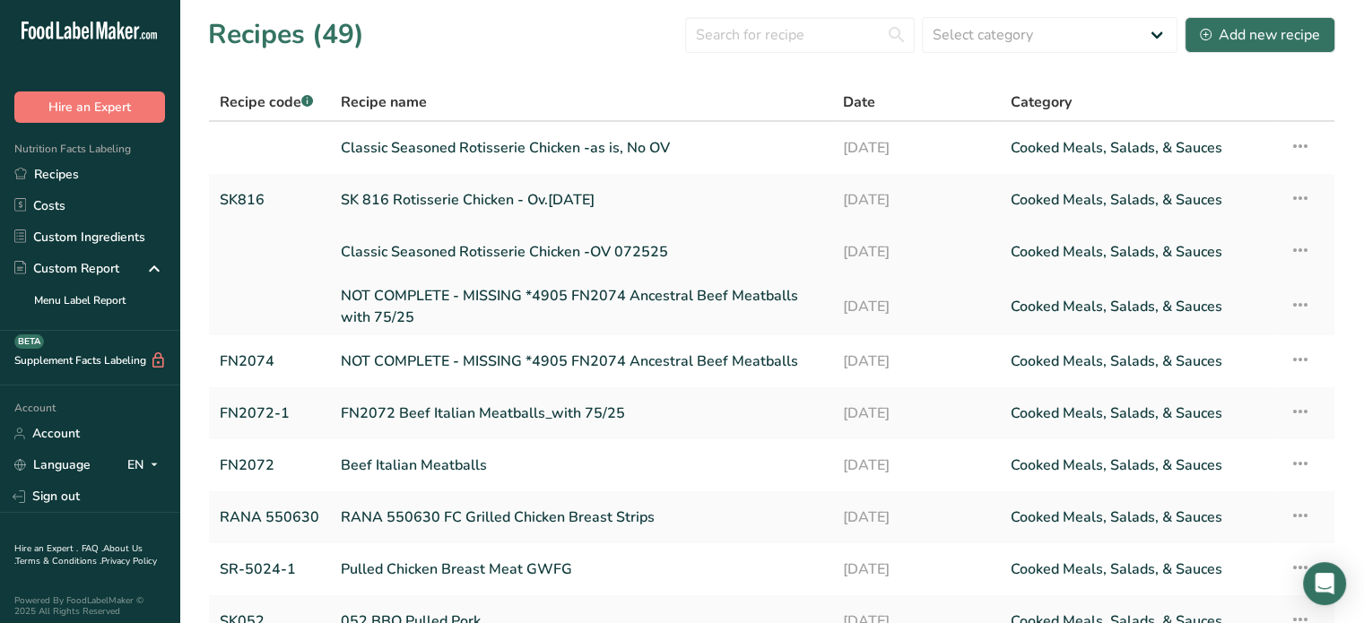
click at [612, 246] on link "Classic Seasoned Rotisserie Chicken -OV 072525" at bounding box center [581, 252] width 481 height 38
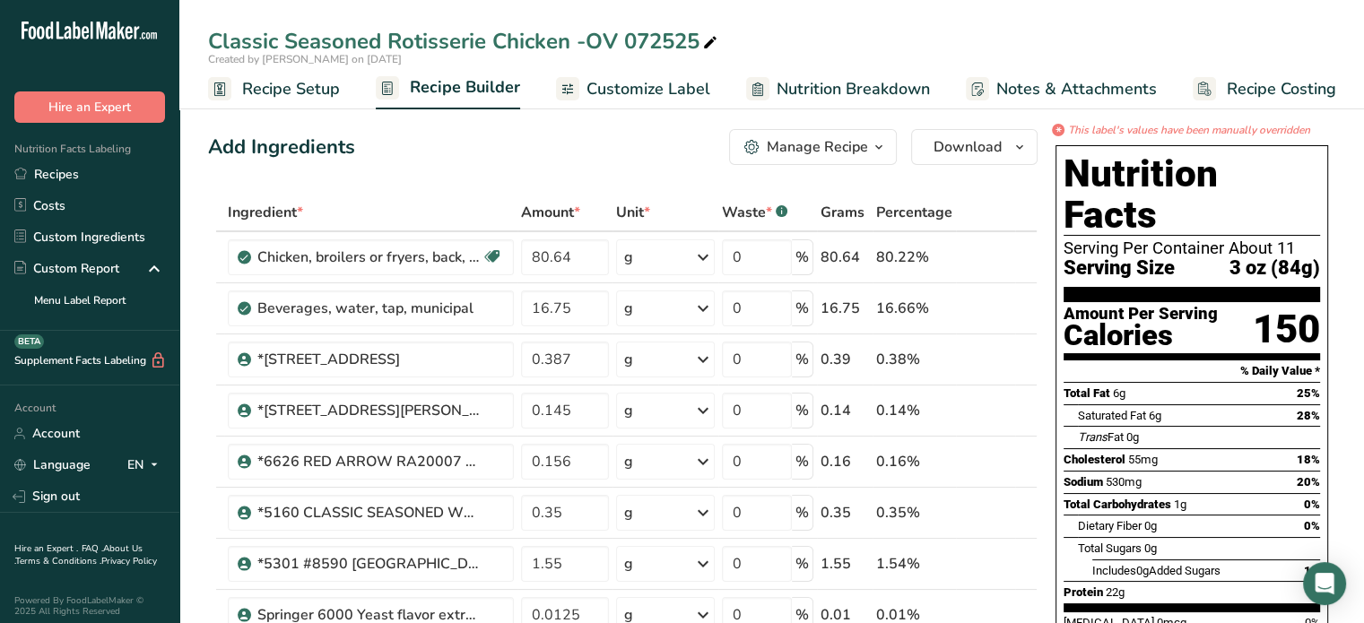
click at [710, 47] on icon at bounding box center [710, 42] width 16 height 25
drag, startPoint x: 697, startPoint y: 42, endPoint x: 630, endPoint y: 47, distance: 67.4
click at [626, 45] on input "Classic Seasoned Rotisserie Chicken -OV 072525" at bounding box center [771, 41] width 1127 height 32
type input "Classic Seasoned Rotisserie Chicken -OV 08112025"
click at [54, 171] on link "Recipes" at bounding box center [89, 174] width 179 height 31
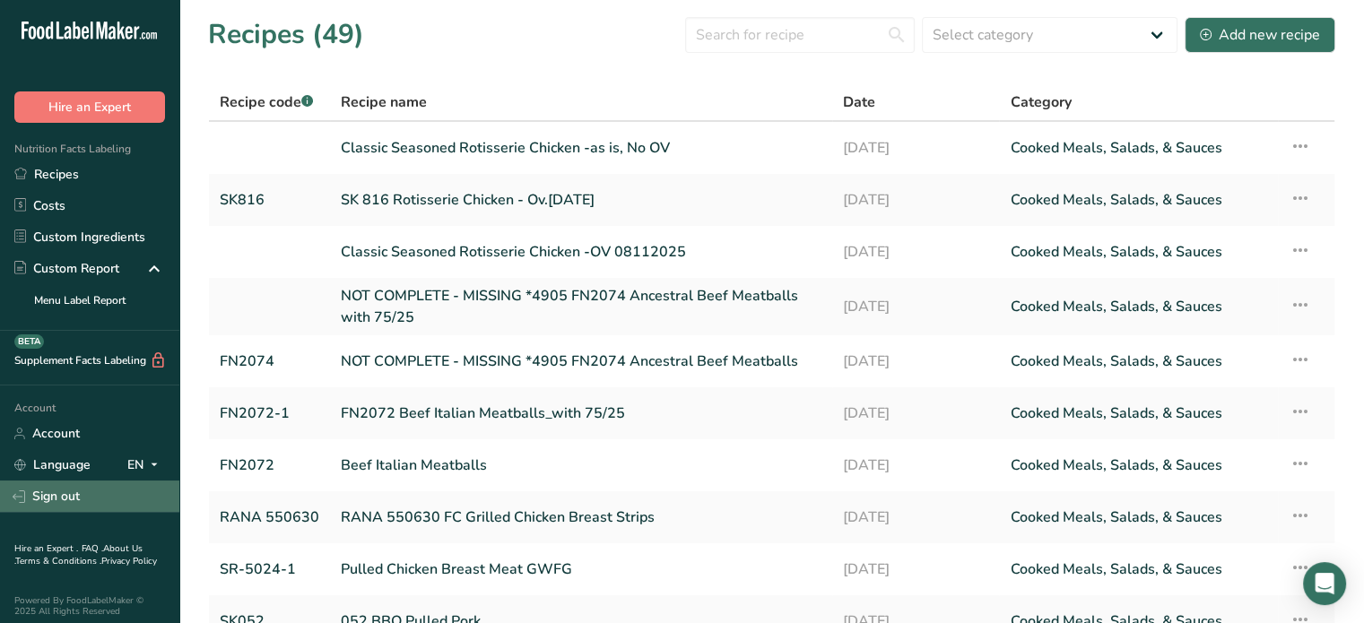
drag, startPoint x: 56, startPoint y: 505, endPoint x: 67, endPoint y: 503, distance: 11.8
click at [55, 506] on link "Sign out" at bounding box center [89, 496] width 179 height 31
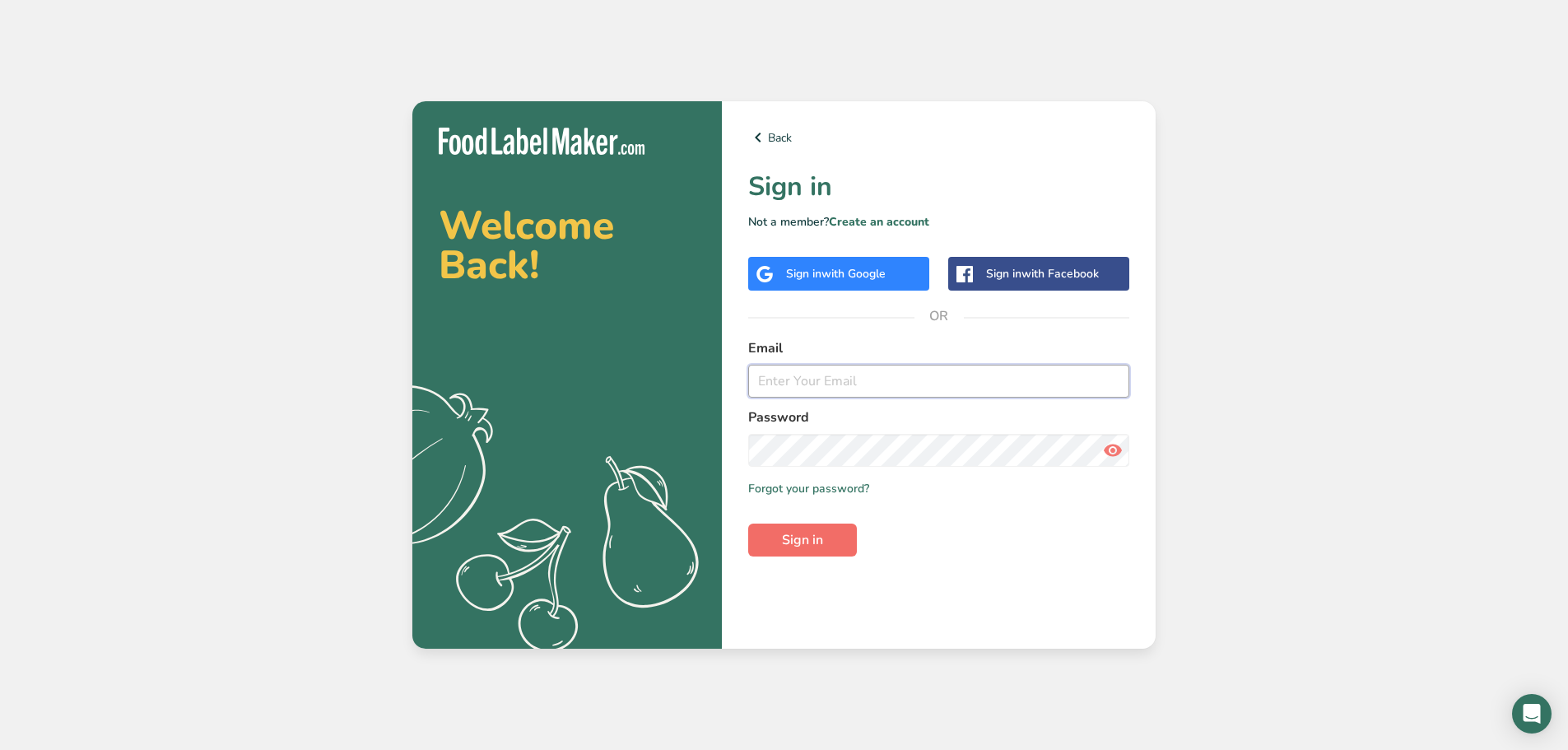
type input "[EMAIL_ADDRESS][DOMAIN_NAME]"
click at [813, 531] on span "Sign in" at bounding box center [802, 541] width 41 height 20
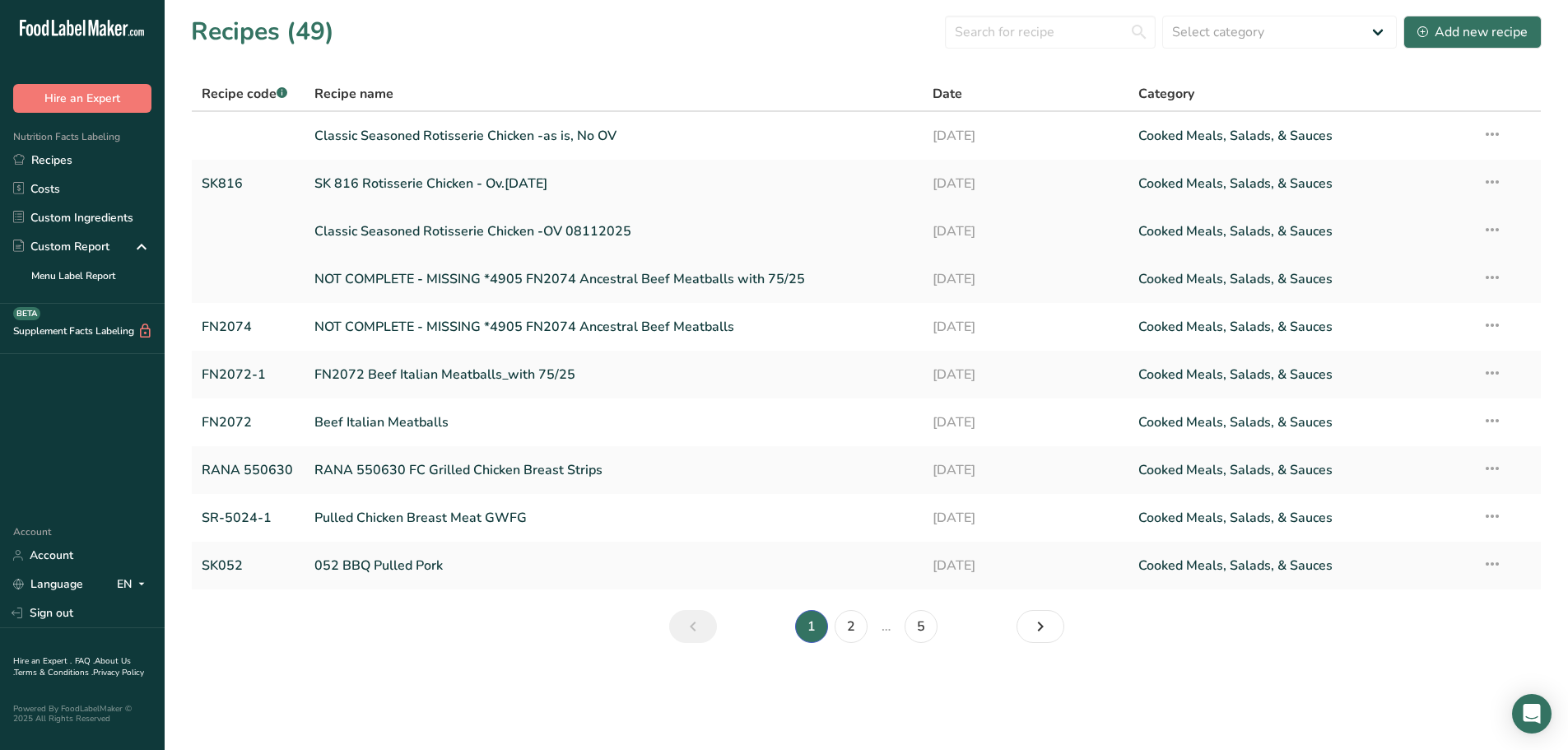
click at [480, 228] on link "Classic Seasoned Rotisserie Chicken -OV 08112025" at bounding box center [614, 231] width 598 height 35
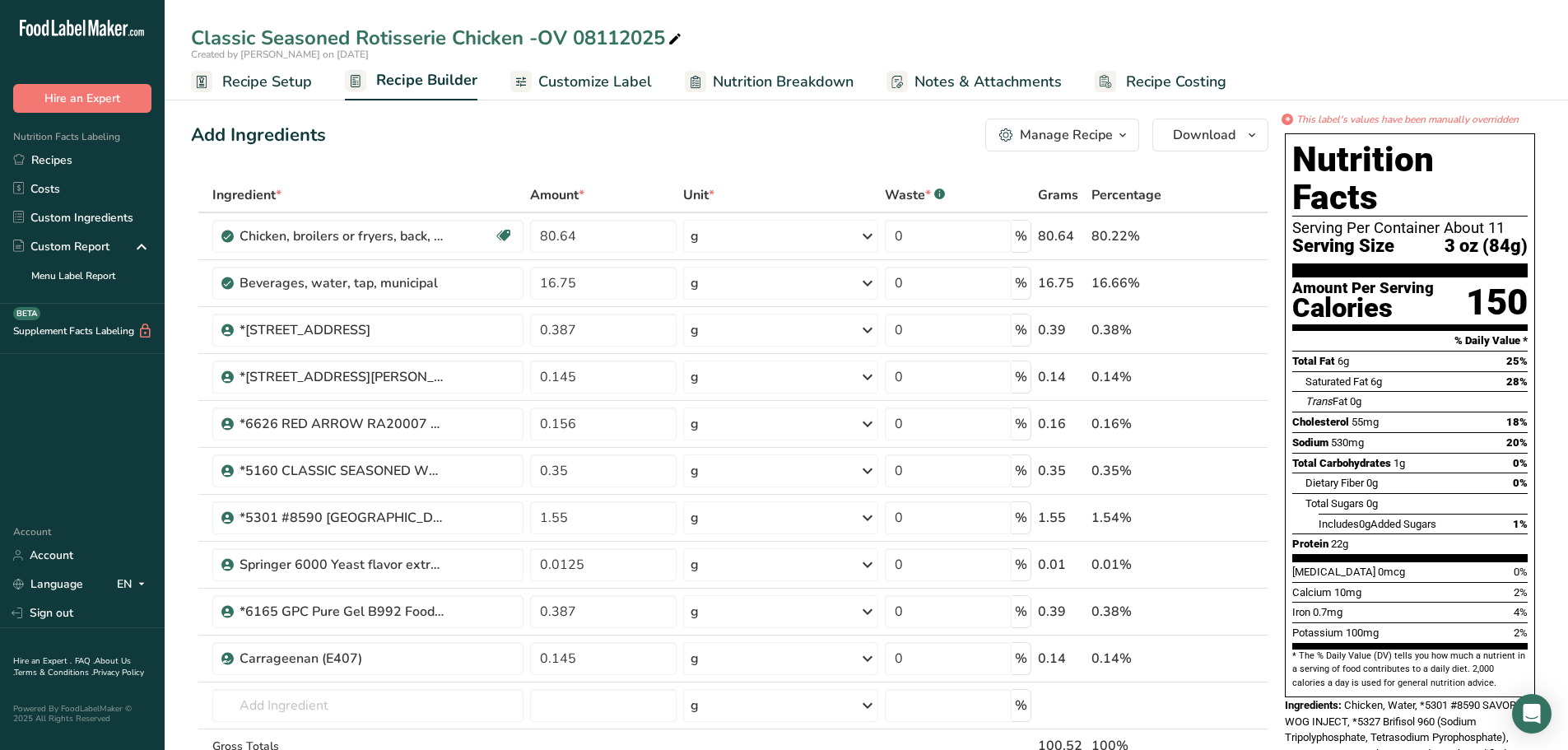
click at [817, 77] on span "Nutrition Breakdown" at bounding box center [783, 82] width 140 height 22
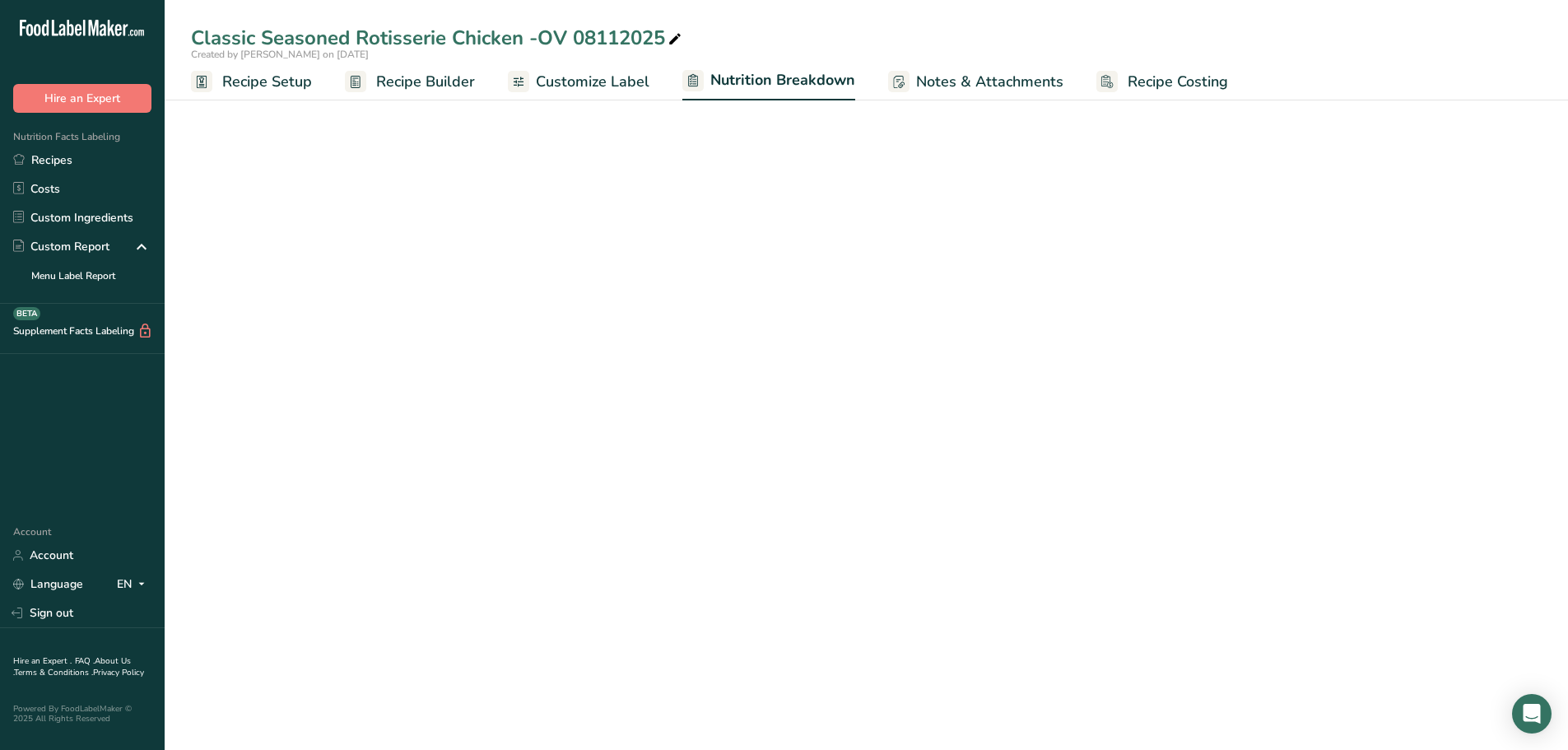
select select "Calories"
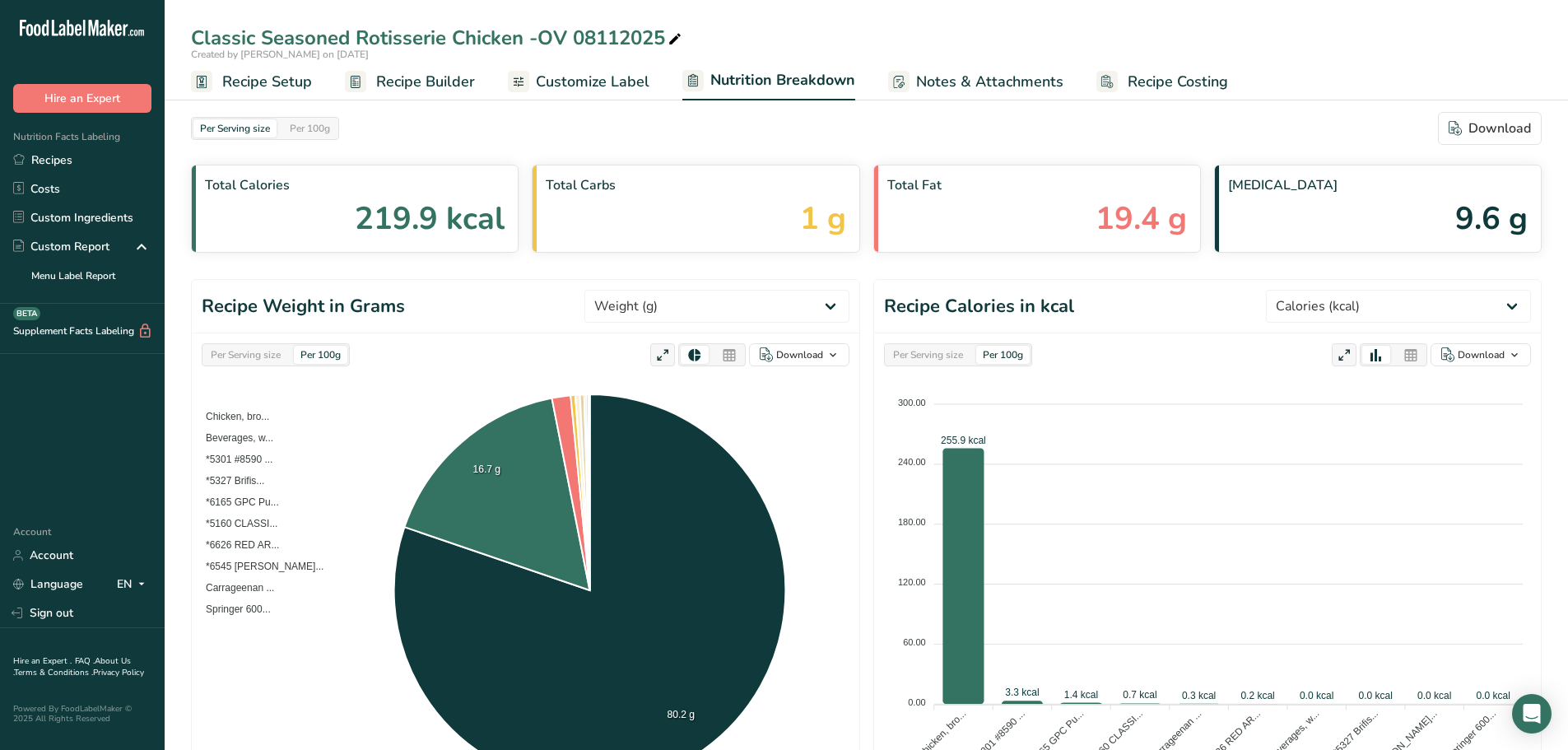
click at [562, 82] on span "Customize Label" at bounding box center [593, 82] width 114 height 22
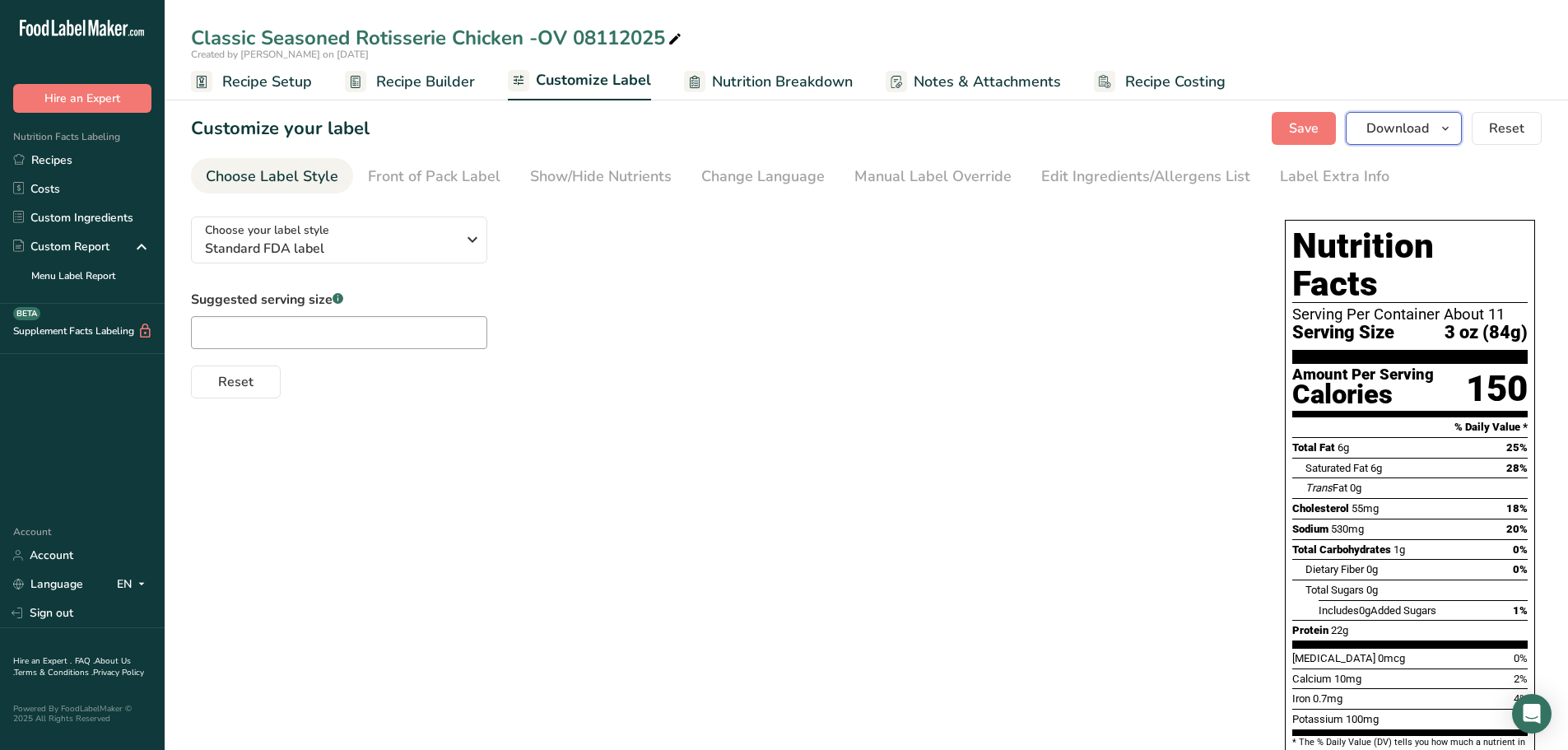
click at [1425, 129] on span "Download" at bounding box center [1397, 129] width 62 height 20
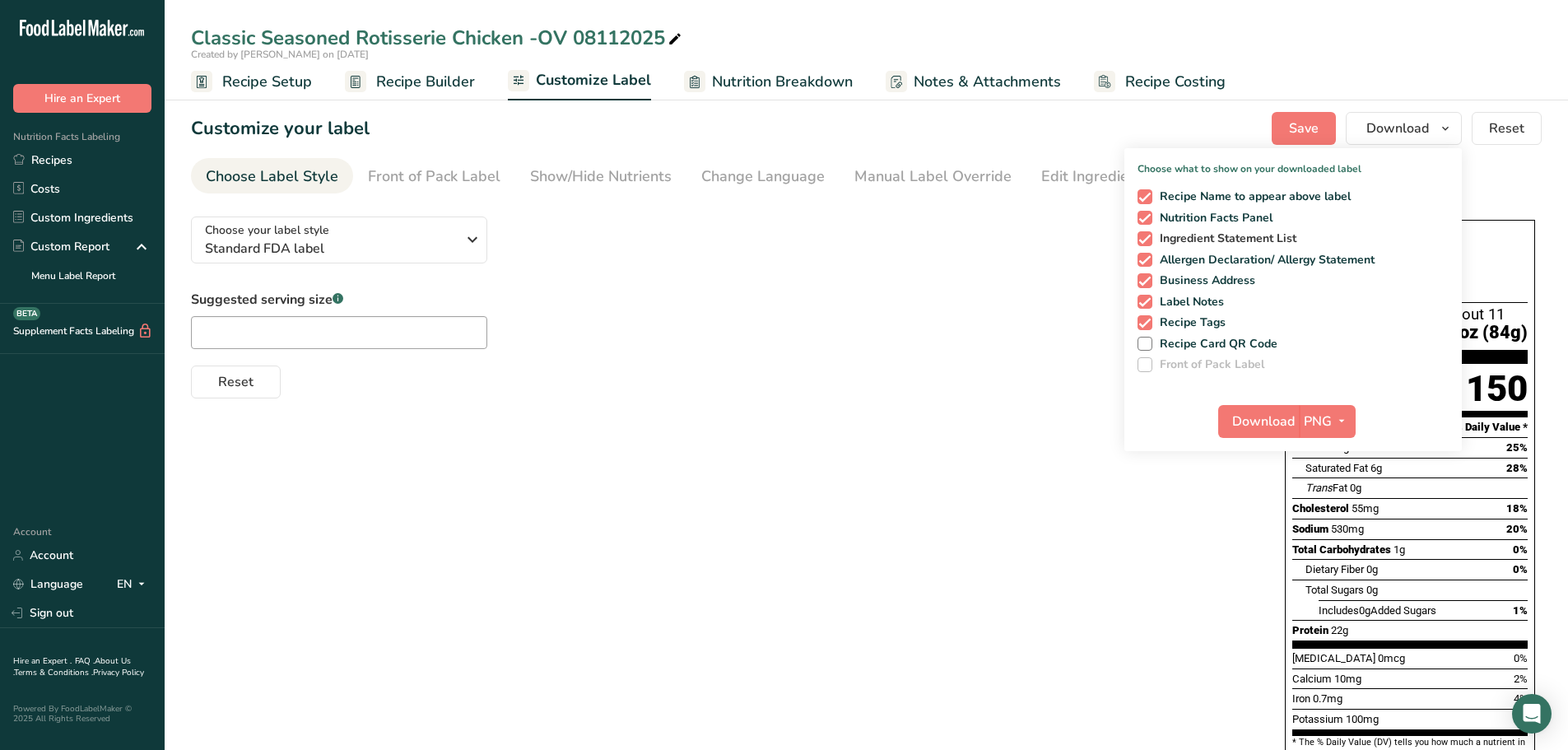
click at [1147, 240] on span at bounding box center [1144, 239] width 15 height 15
click at [1147, 240] on input "Ingredient Statement List" at bounding box center [1142, 239] width 11 height 11
checkbox input "false"
click at [1149, 320] on span at bounding box center [1144, 322] width 15 height 15
click at [1148, 320] on input "Recipe Tags" at bounding box center [1142, 322] width 11 height 11
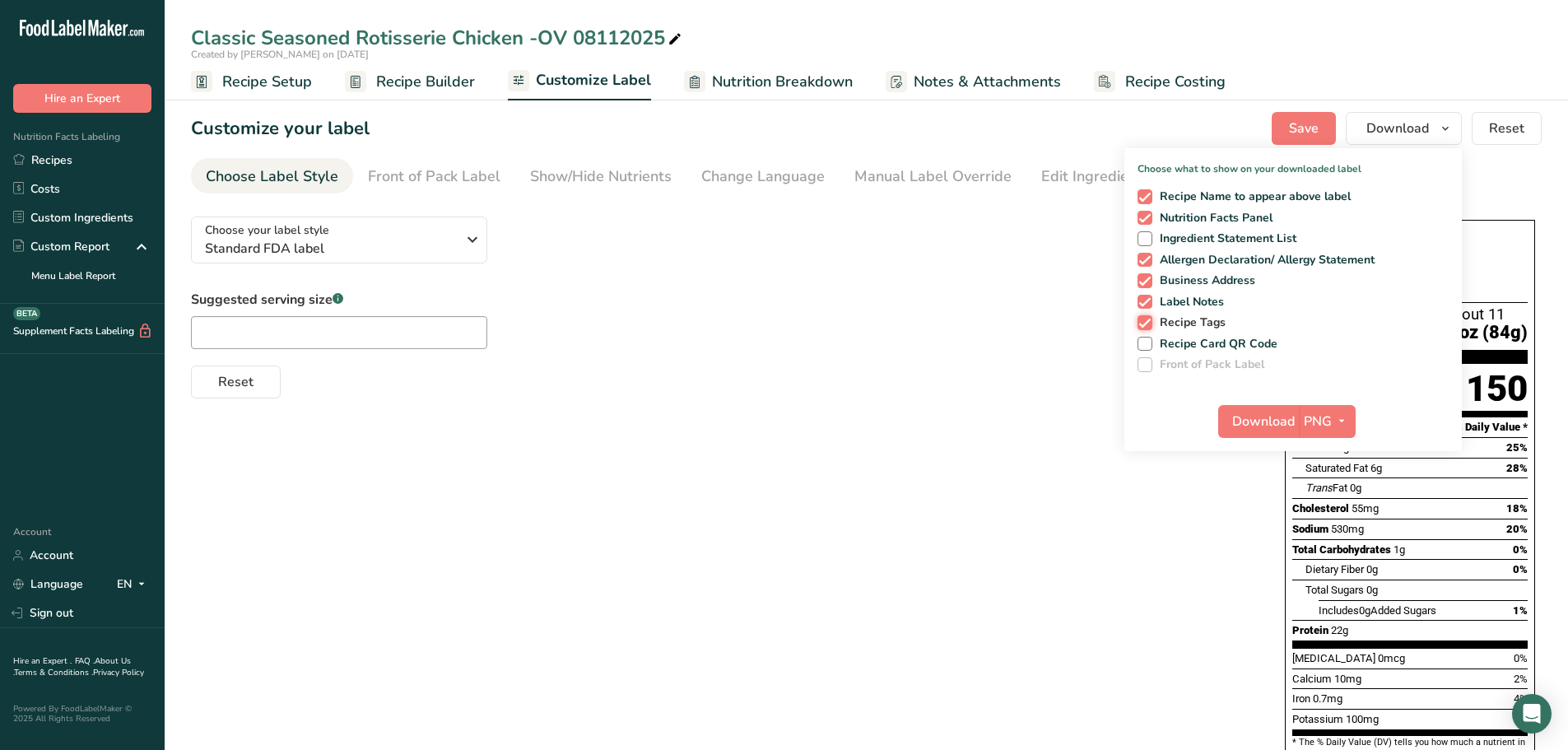
checkbox input "false"
click at [1141, 304] on span at bounding box center [1144, 302] width 15 height 15
click at [1141, 304] on input "Label Notes" at bounding box center [1142, 302] width 11 height 11
checkbox input "false"
click at [1286, 424] on span "Download" at bounding box center [1263, 421] width 62 height 20
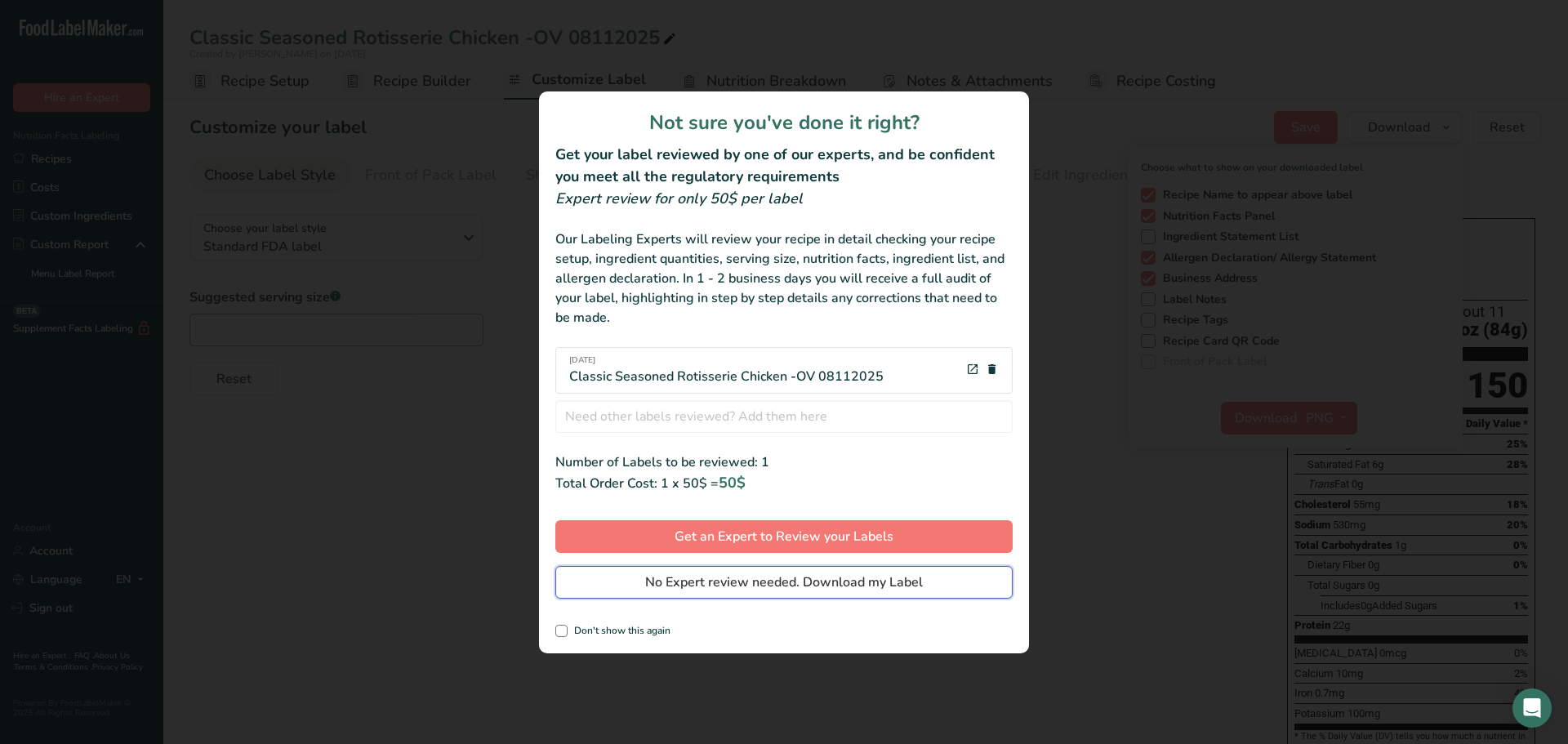
click at [677, 584] on span "No Expert review needed. Download my Label" at bounding box center [784, 583] width 278 height 20
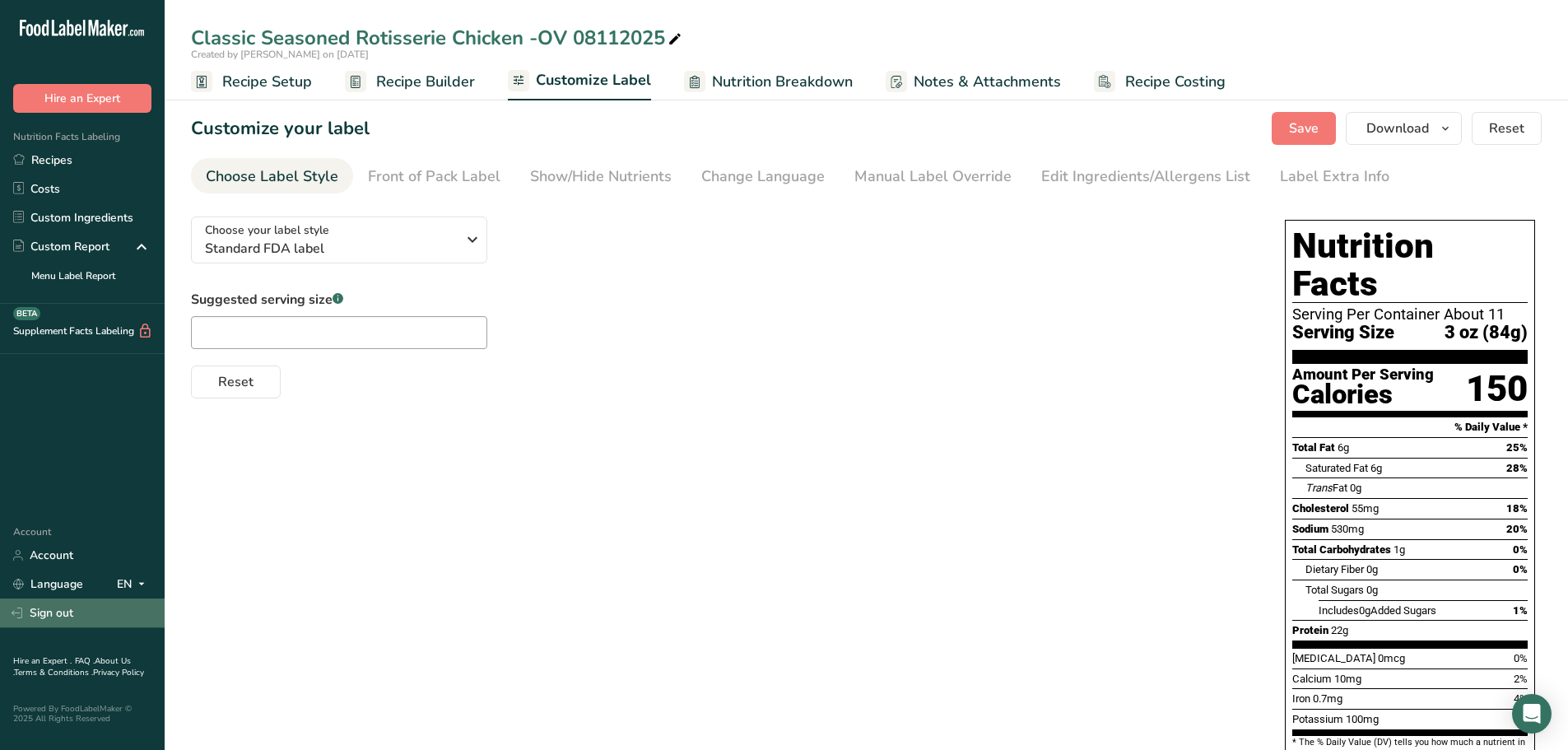
click at [53, 618] on link "Sign out" at bounding box center [82, 612] width 164 height 28
